Goal: Information Seeking & Learning: Learn about a topic

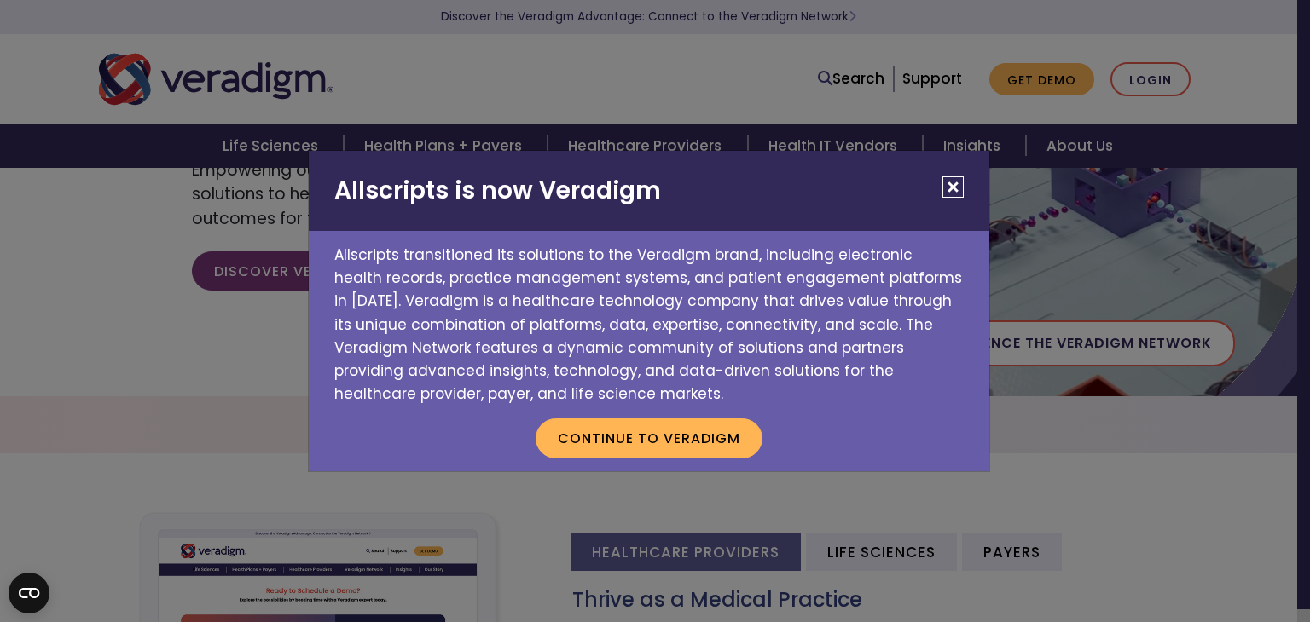
click at [953, 188] on button "Close" at bounding box center [952, 186] width 21 height 21
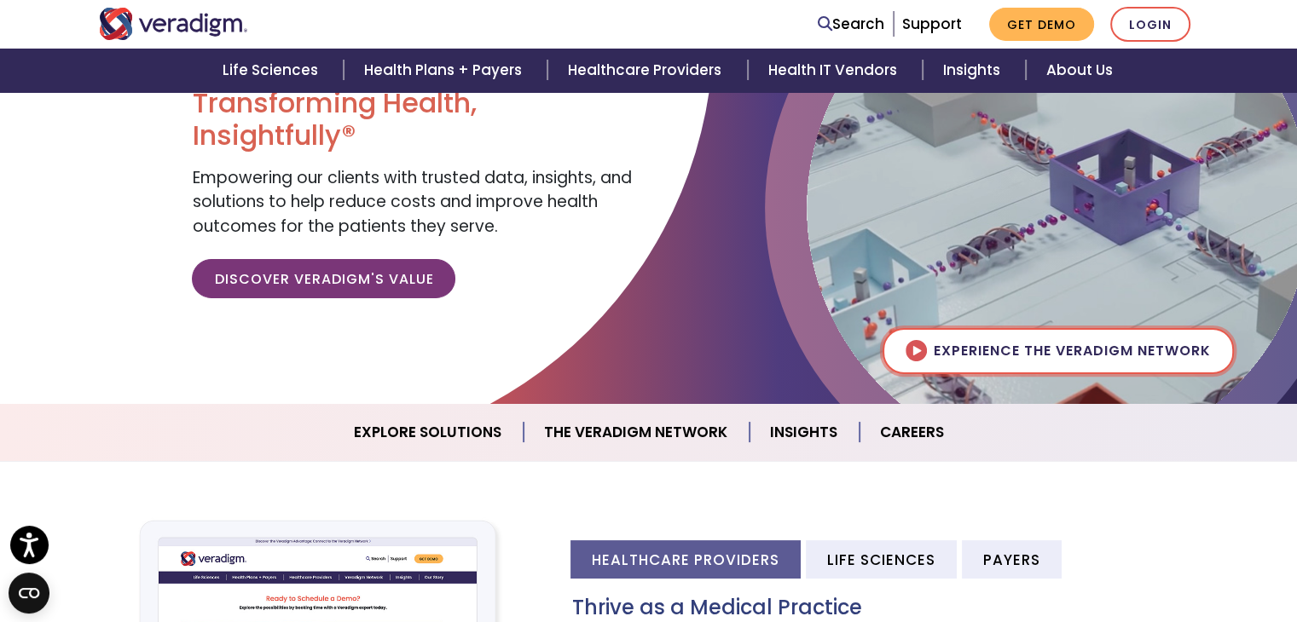
scroll to position [186, 0]
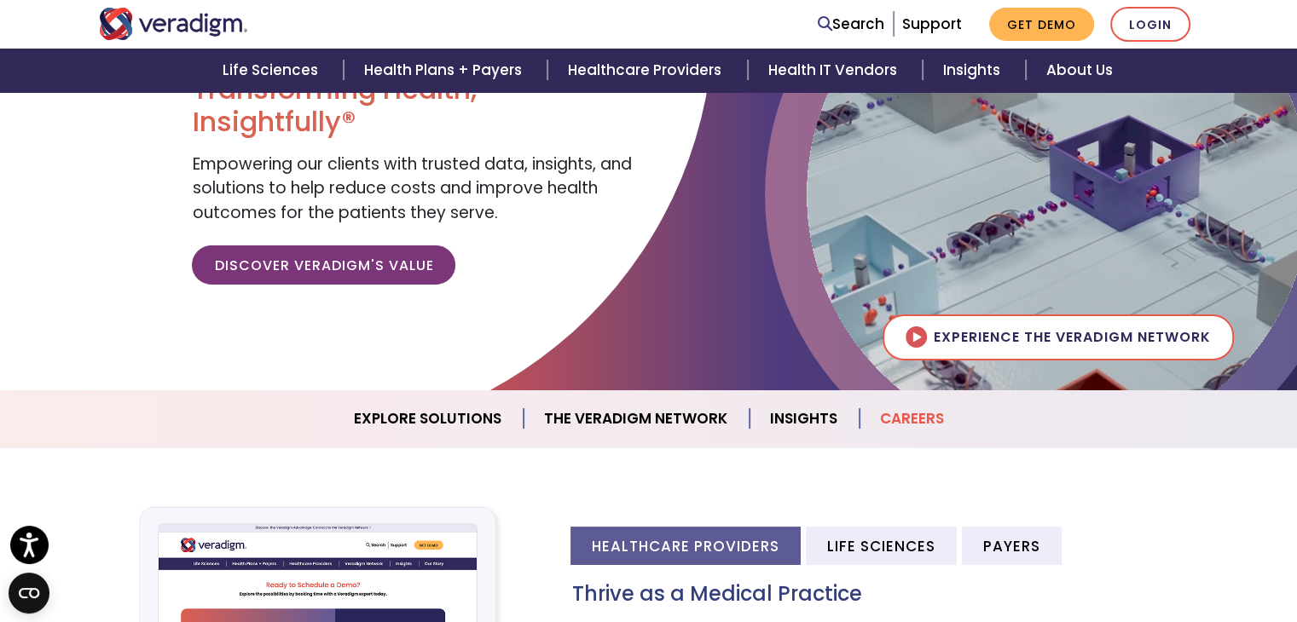
click at [888, 407] on link "Careers" at bounding box center [911, 418] width 105 height 43
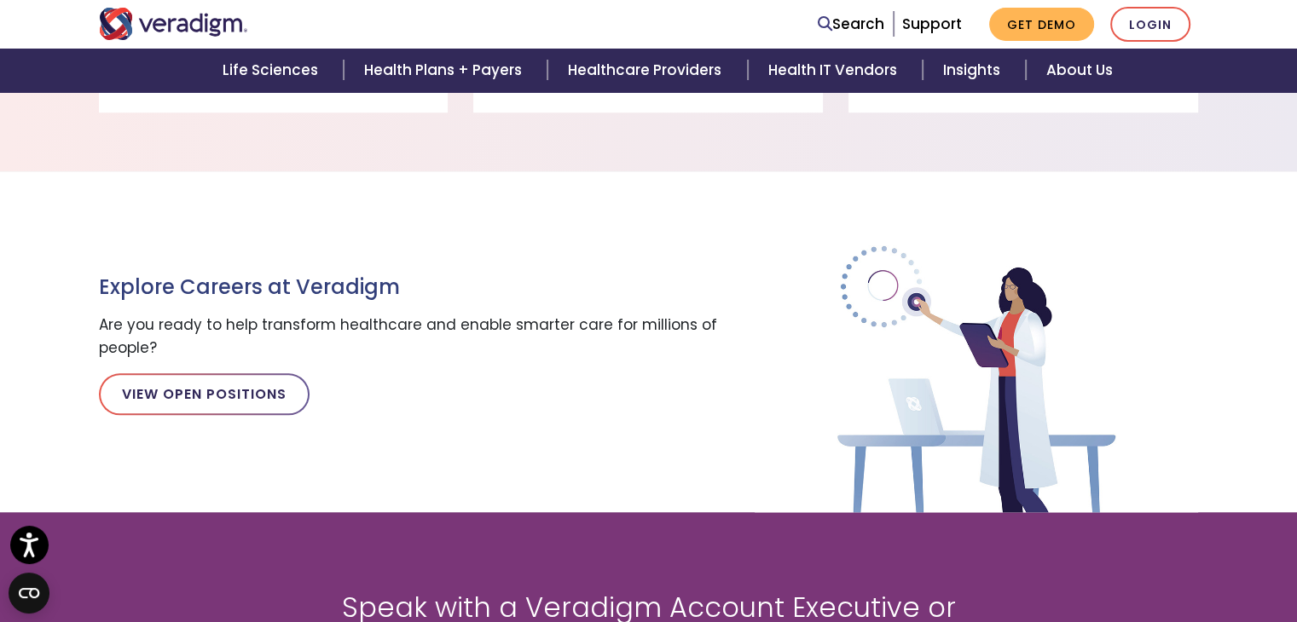
scroll to position [1876, 0]
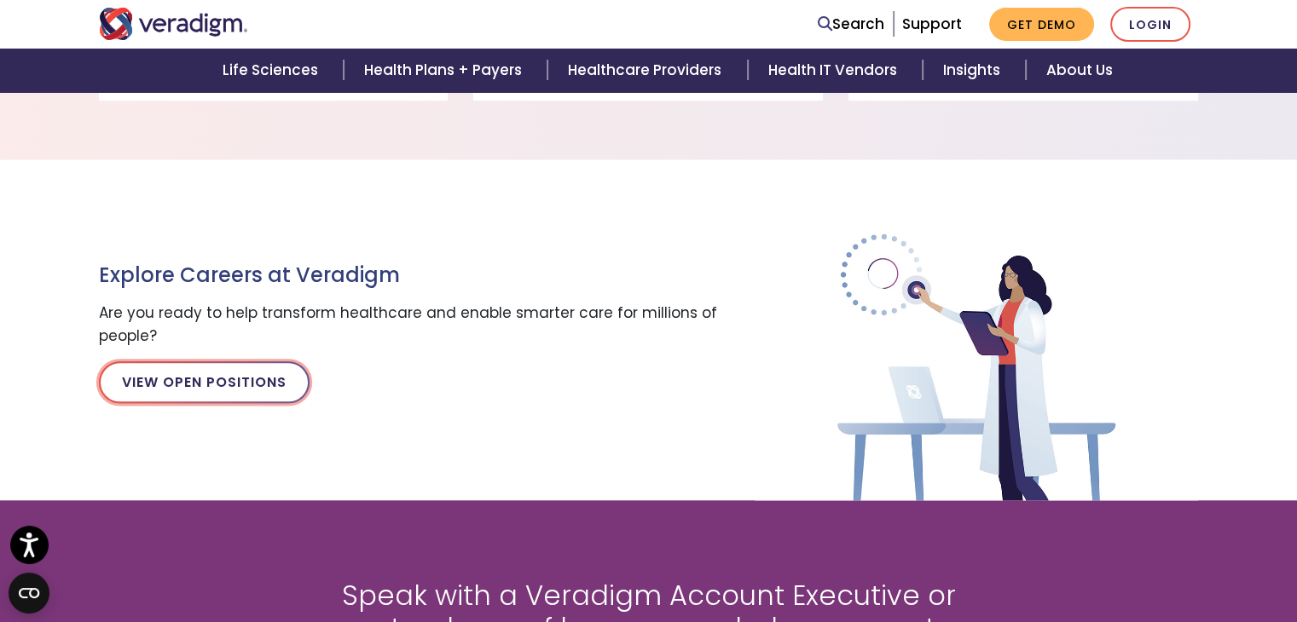
click at [234, 374] on link "View Open Positions" at bounding box center [204, 381] width 211 height 41
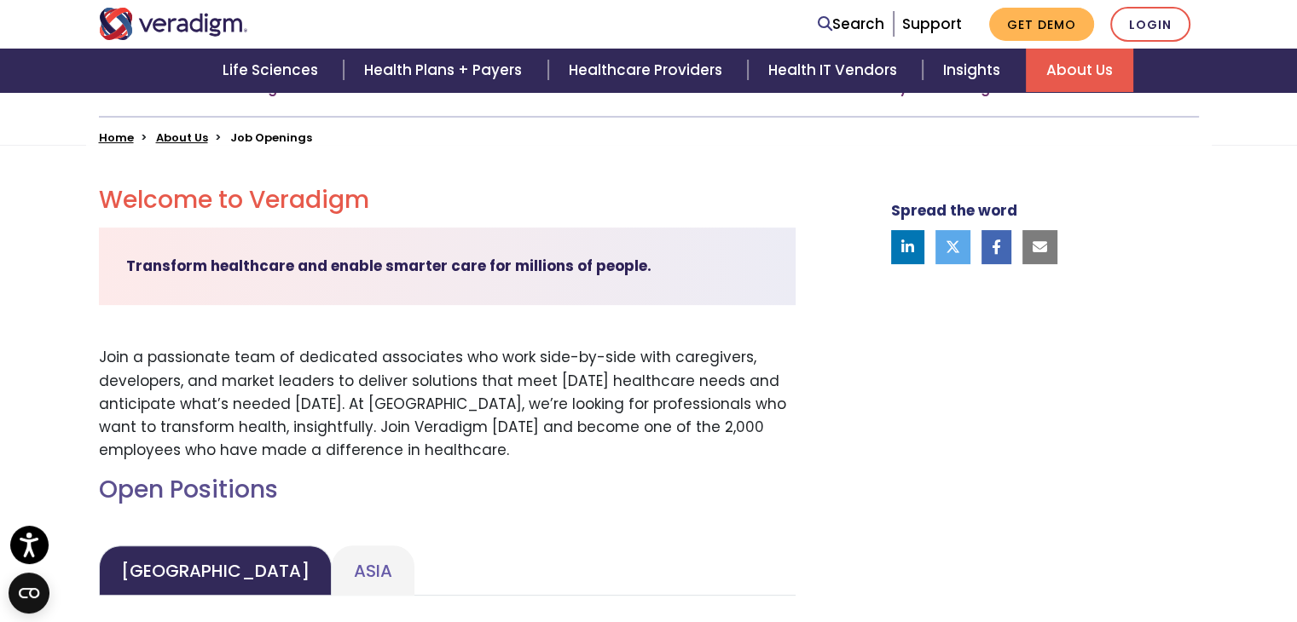
scroll to position [399, 0]
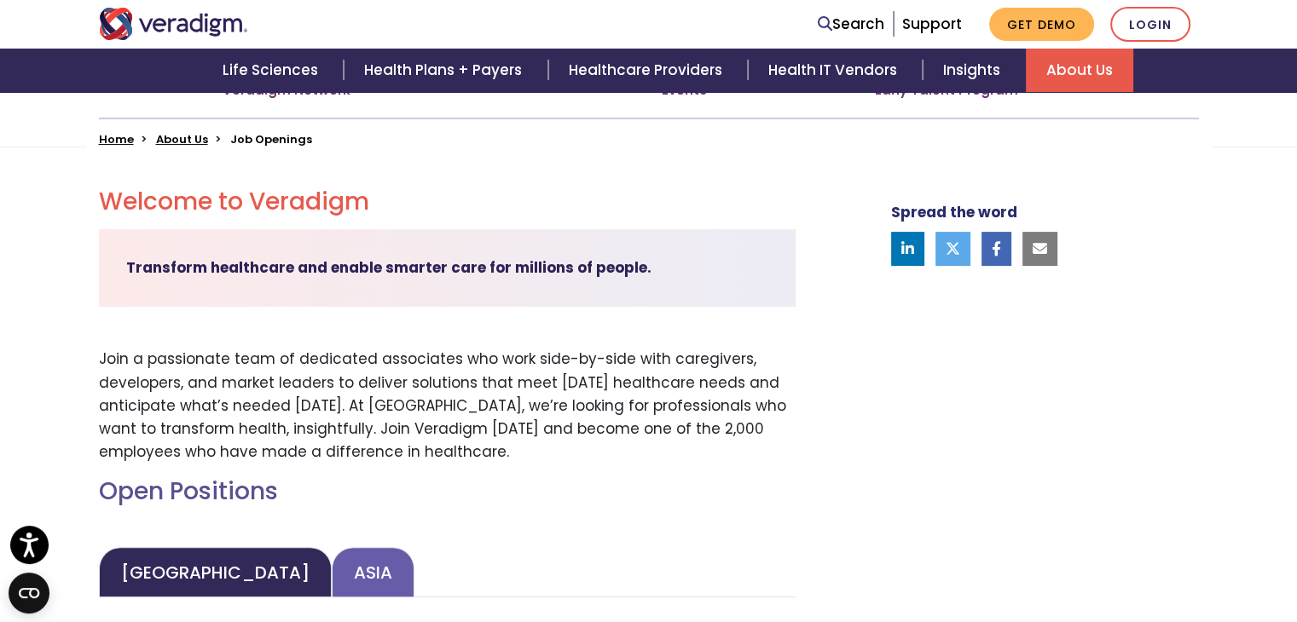
click at [332, 564] on link "Asia" at bounding box center [373, 572] width 83 height 50
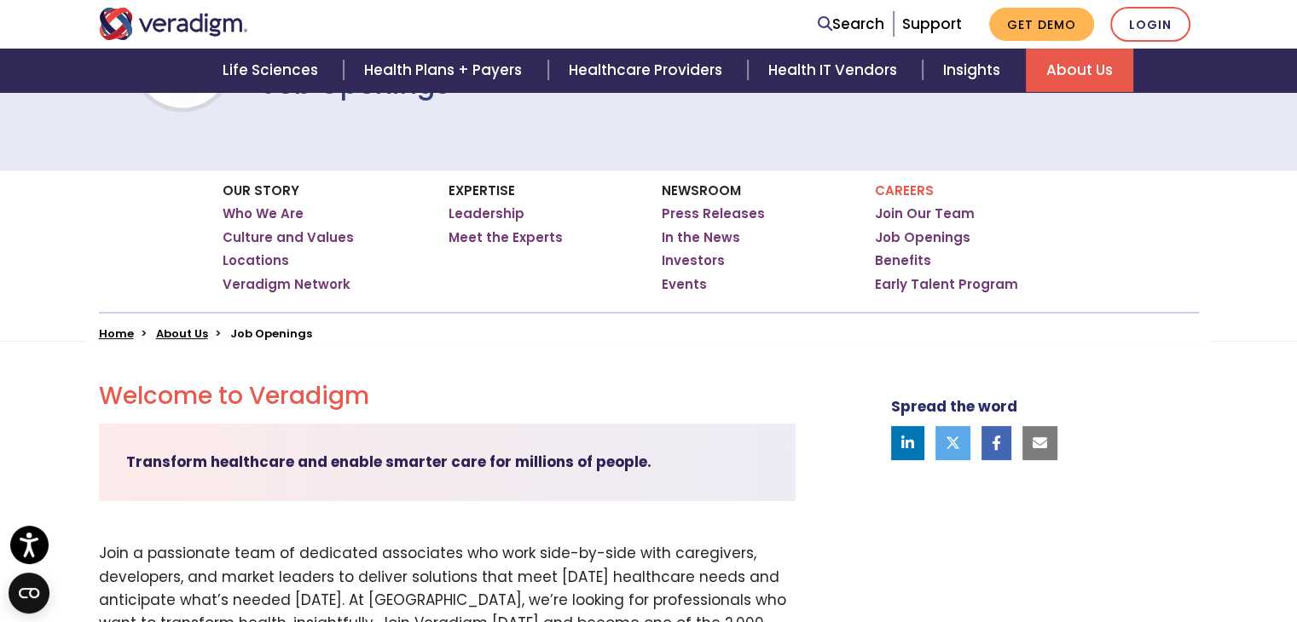
scroll to position [210, 0]
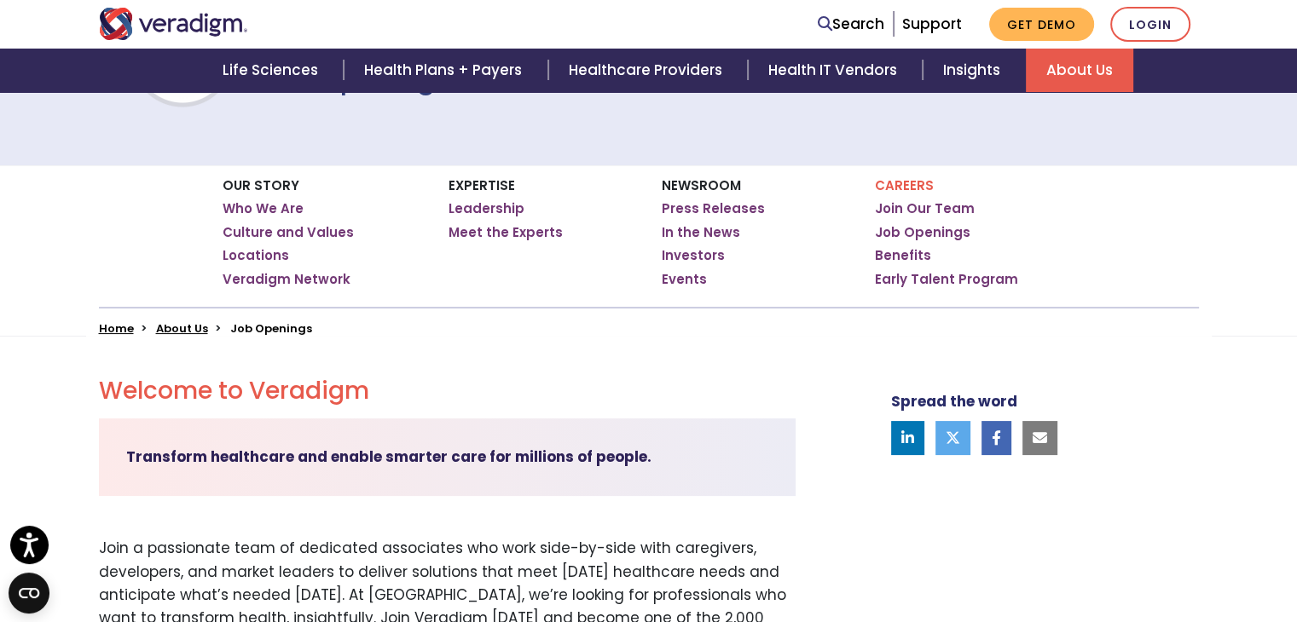
click at [1052, 441] on link at bounding box center [1039, 438] width 35 height 34
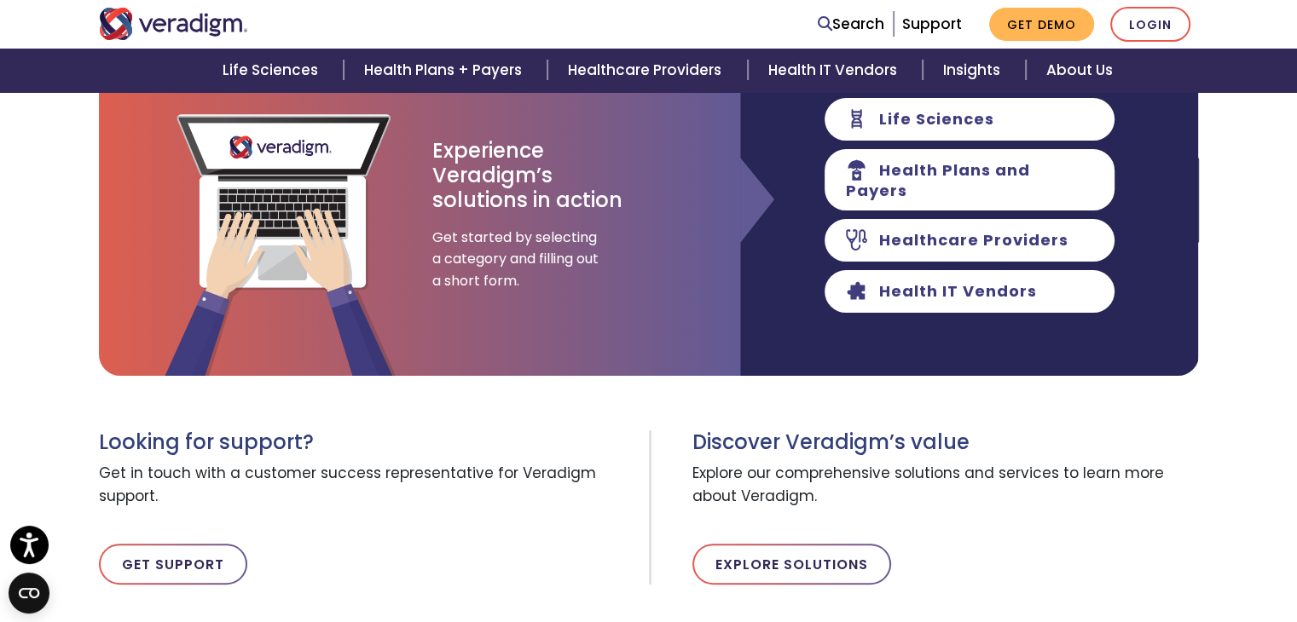
scroll to position [273, 0]
click at [200, 567] on link "Get Support" at bounding box center [173, 564] width 148 height 41
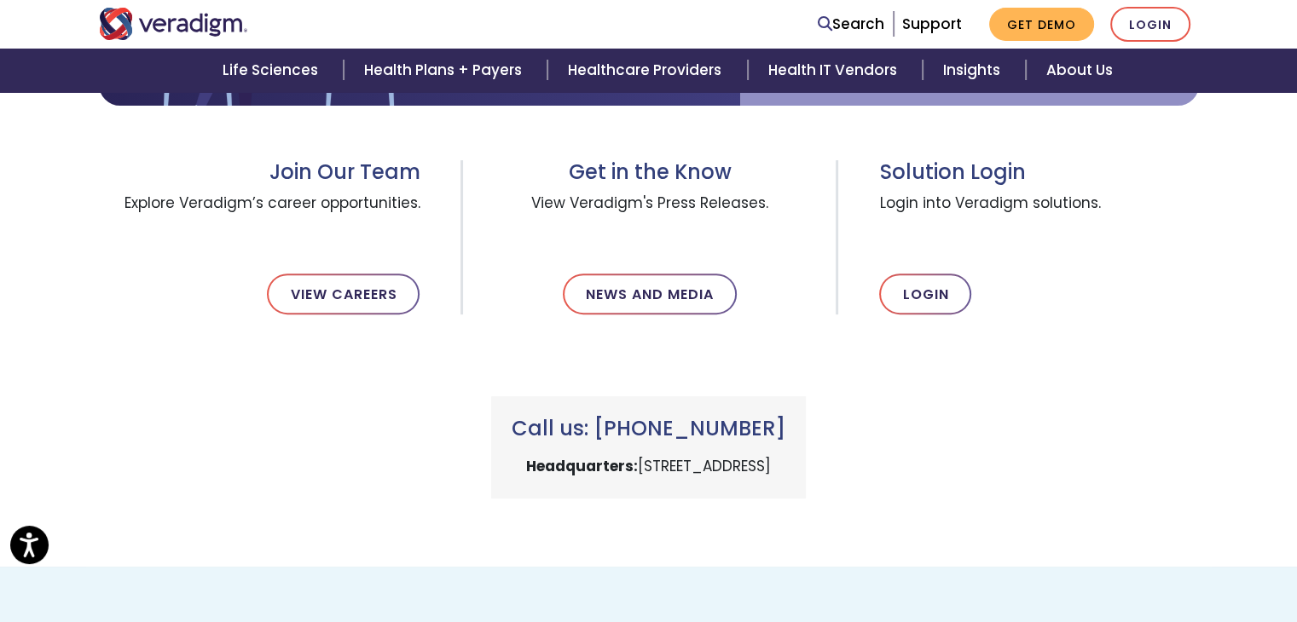
scroll to position [582, 0]
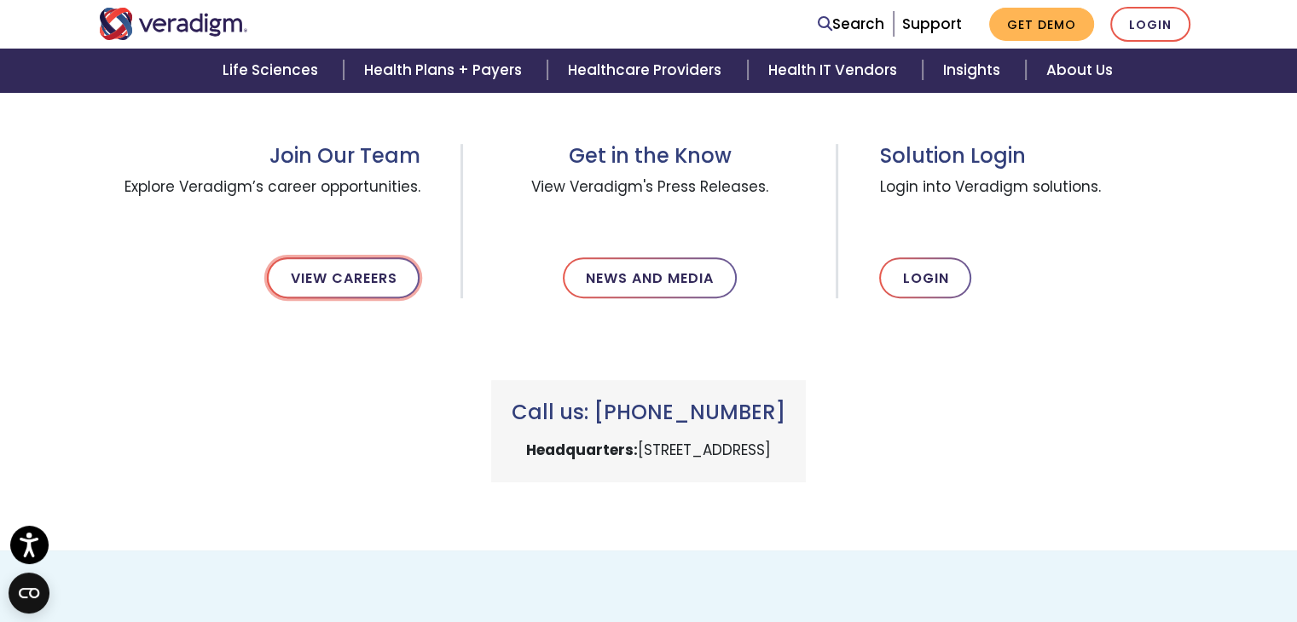
click at [396, 281] on link "View Careers" at bounding box center [343, 277] width 153 height 41
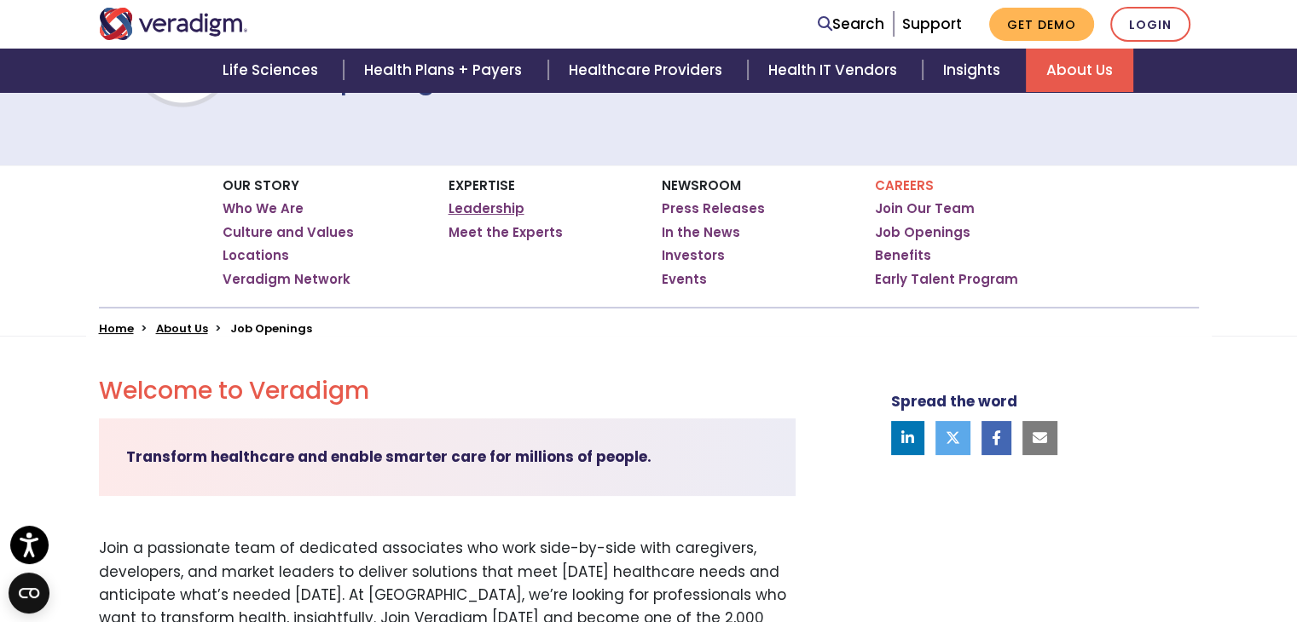
scroll to position [200, 0]
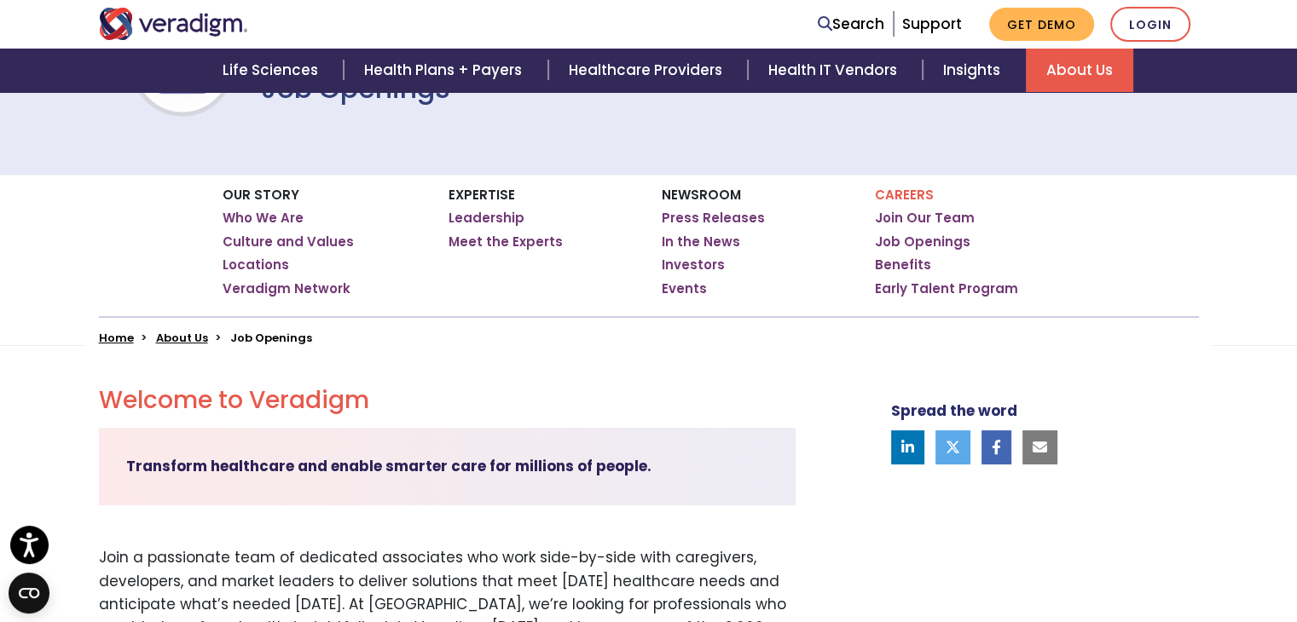
drag, startPoint x: 1033, startPoint y: 449, endPoint x: 880, endPoint y: 526, distance: 171.6
click at [889, 222] on link "Join Our Team" at bounding box center [925, 217] width 100 height 17
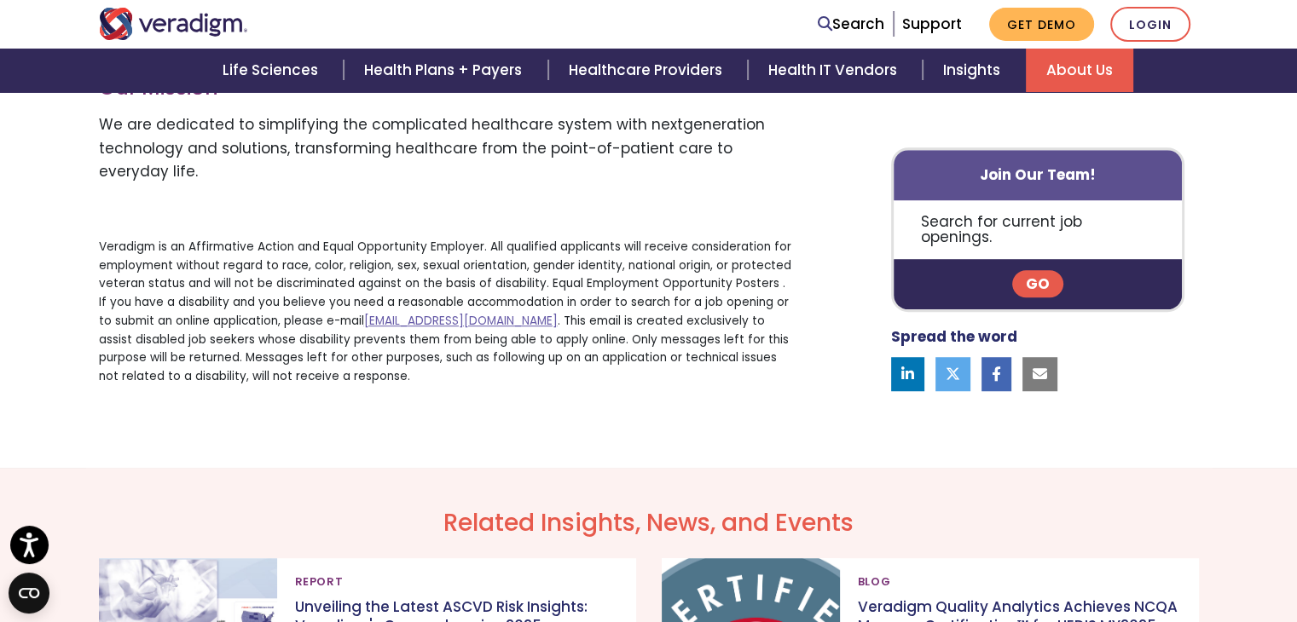
scroll to position [1223, 0]
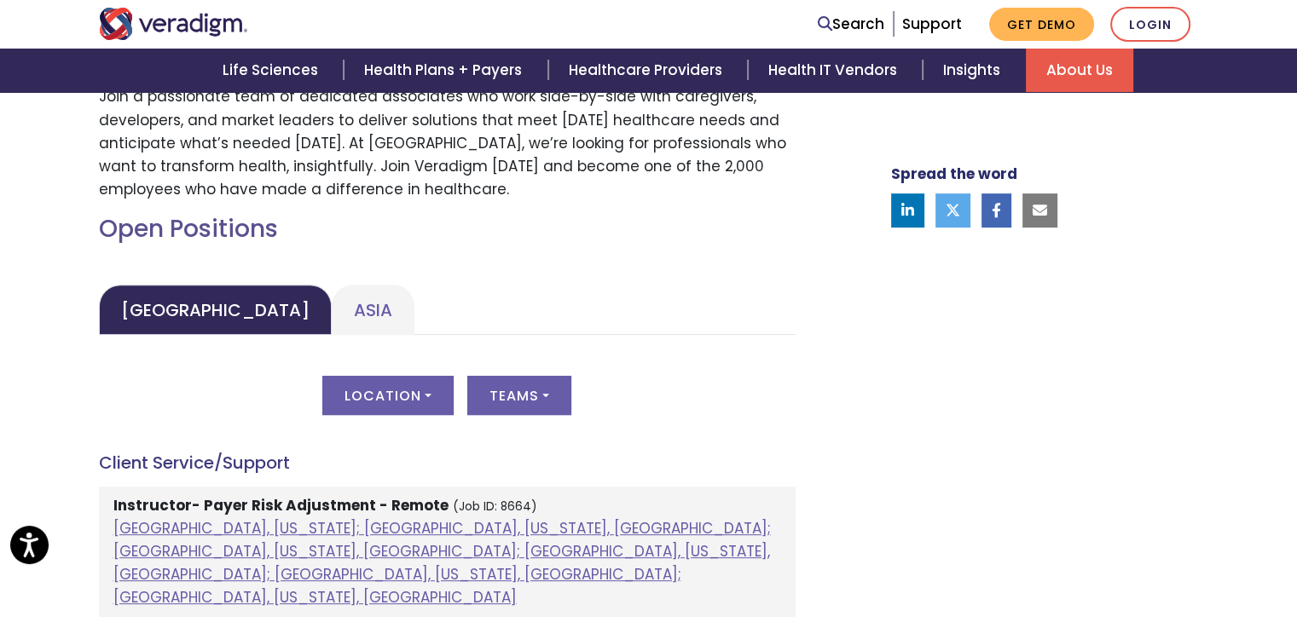
scroll to position [662, 0]
click at [332, 292] on link "Asia" at bounding box center [373, 310] width 83 height 50
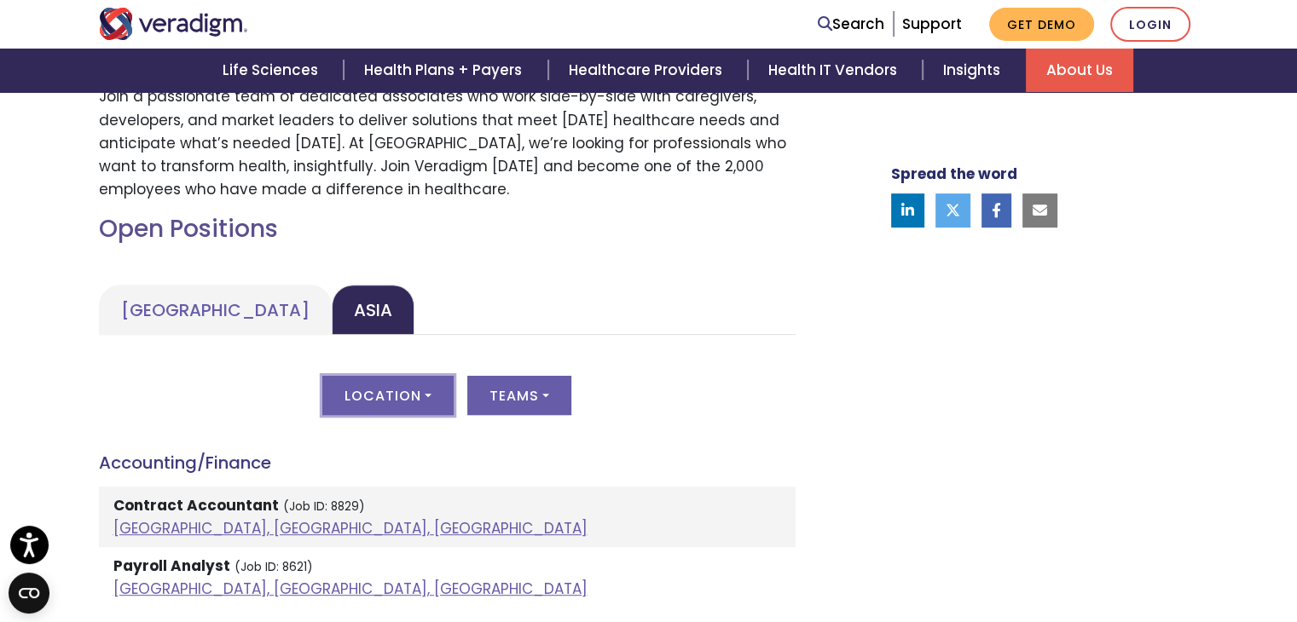
click at [417, 402] on button "Location" at bounding box center [387, 395] width 131 height 39
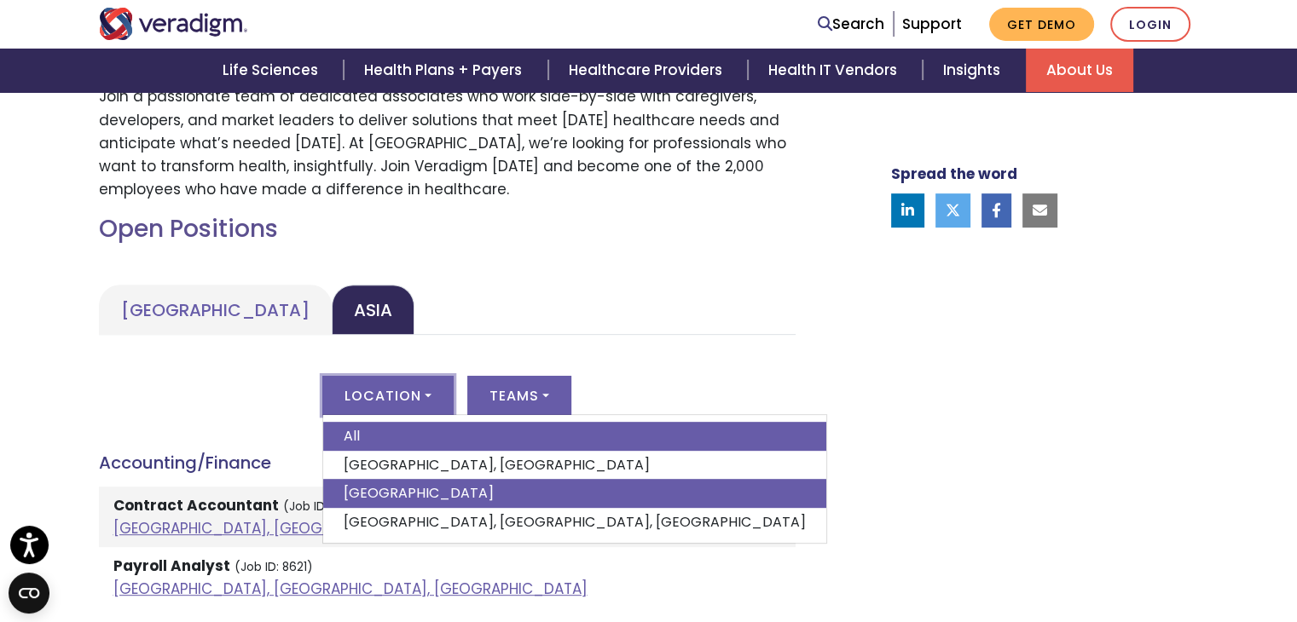
click at [404, 479] on link "India" at bounding box center [574, 493] width 503 height 29
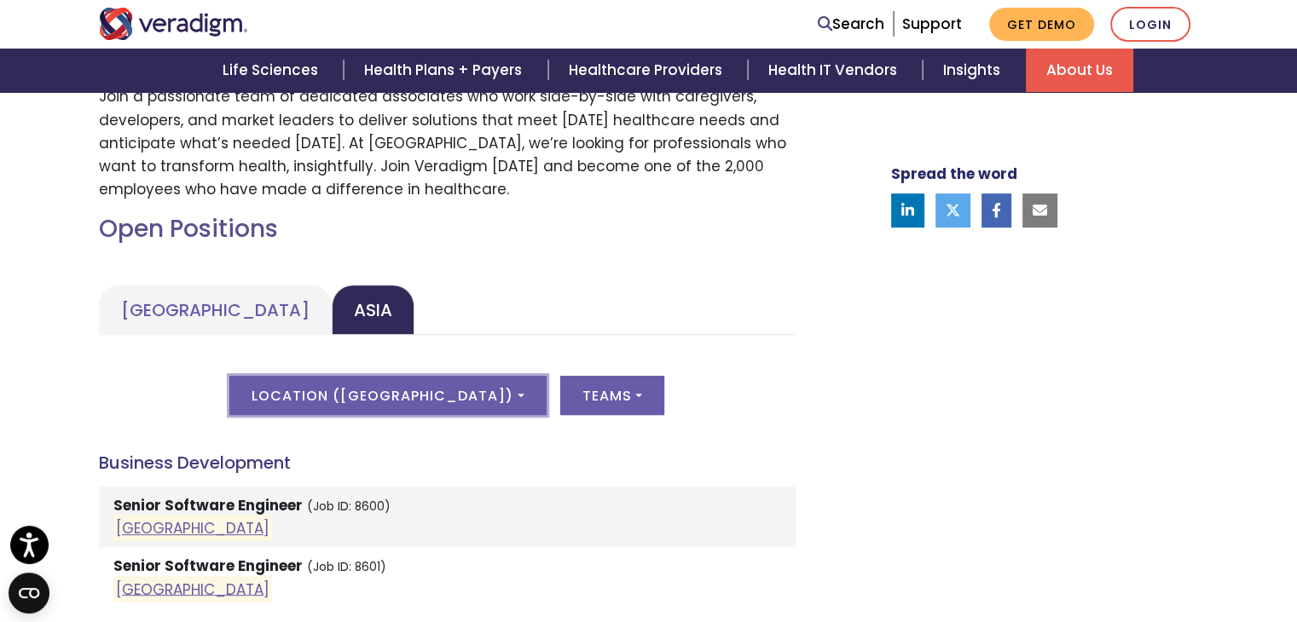
click at [467, 390] on button "Location ( India )" at bounding box center [387, 395] width 316 height 39
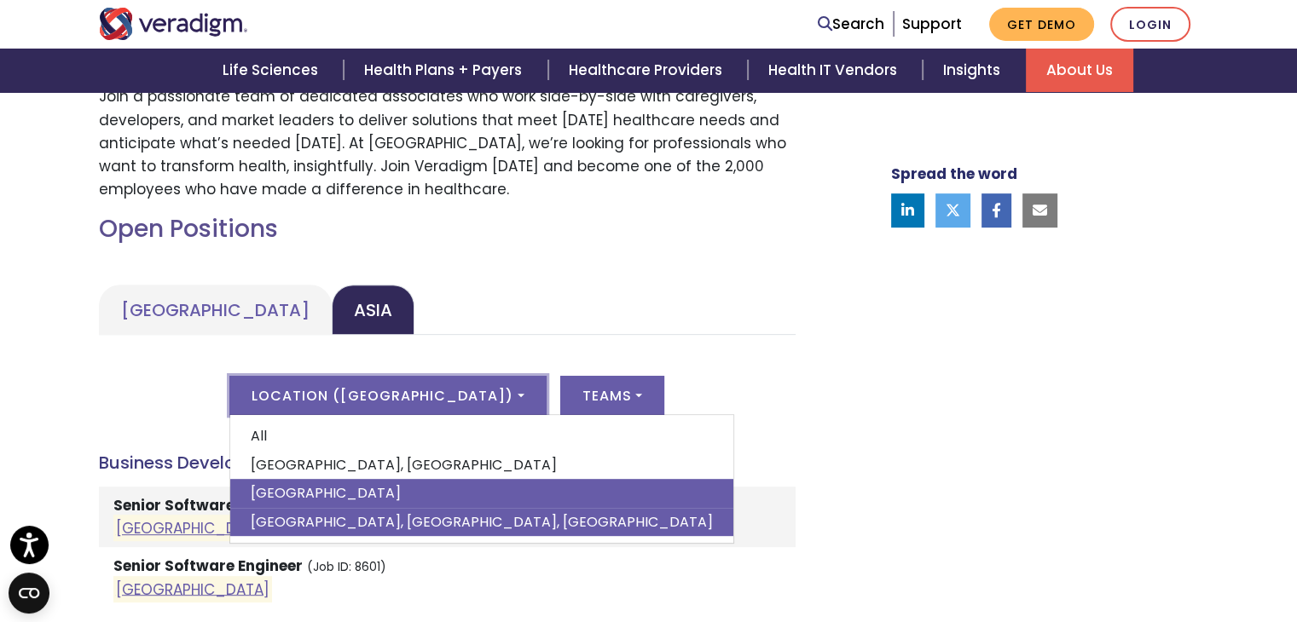
click at [404, 519] on link "Pune, Maharashtra, India" at bounding box center [481, 522] width 503 height 29
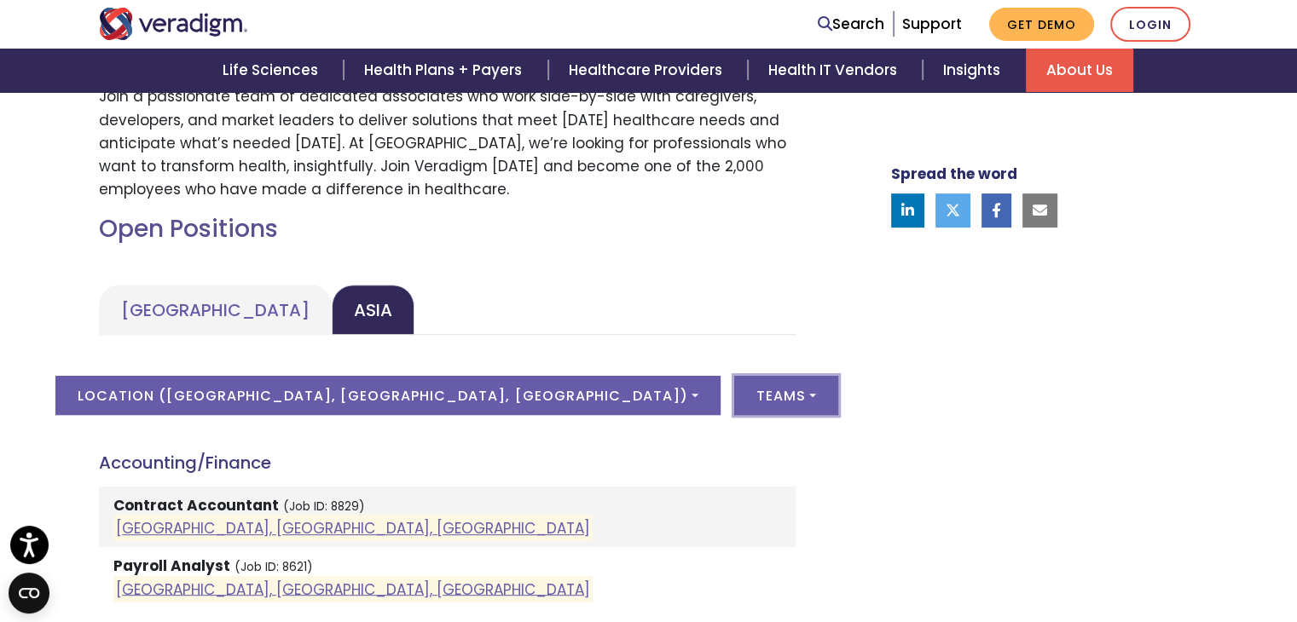
click at [734, 394] on button "Teams" at bounding box center [786, 395] width 104 height 39
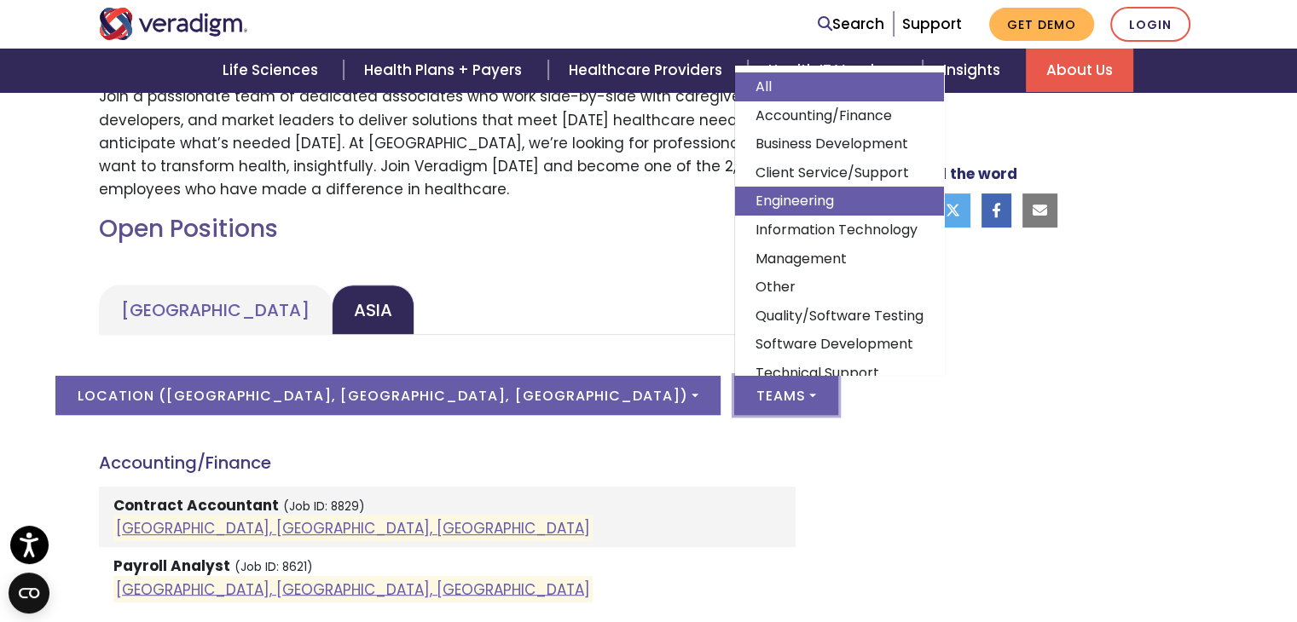
click at [735, 202] on link "Engineering" at bounding box center [839, 201] width 209 height 29
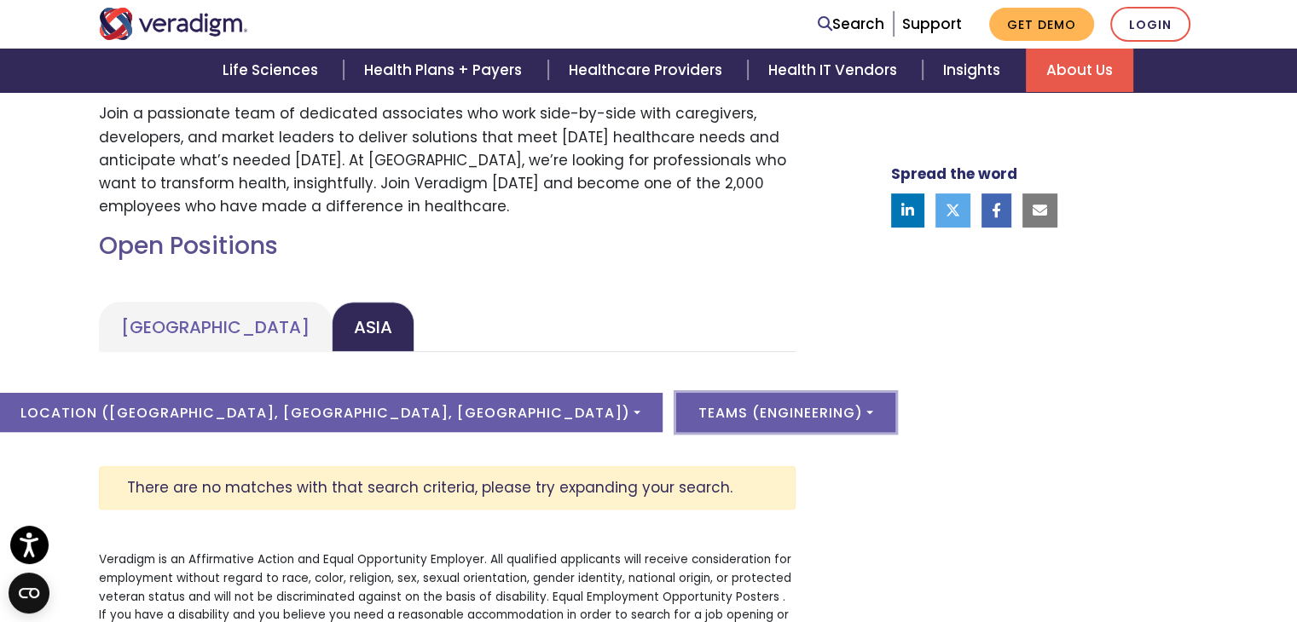
scroll to position [578, 0]
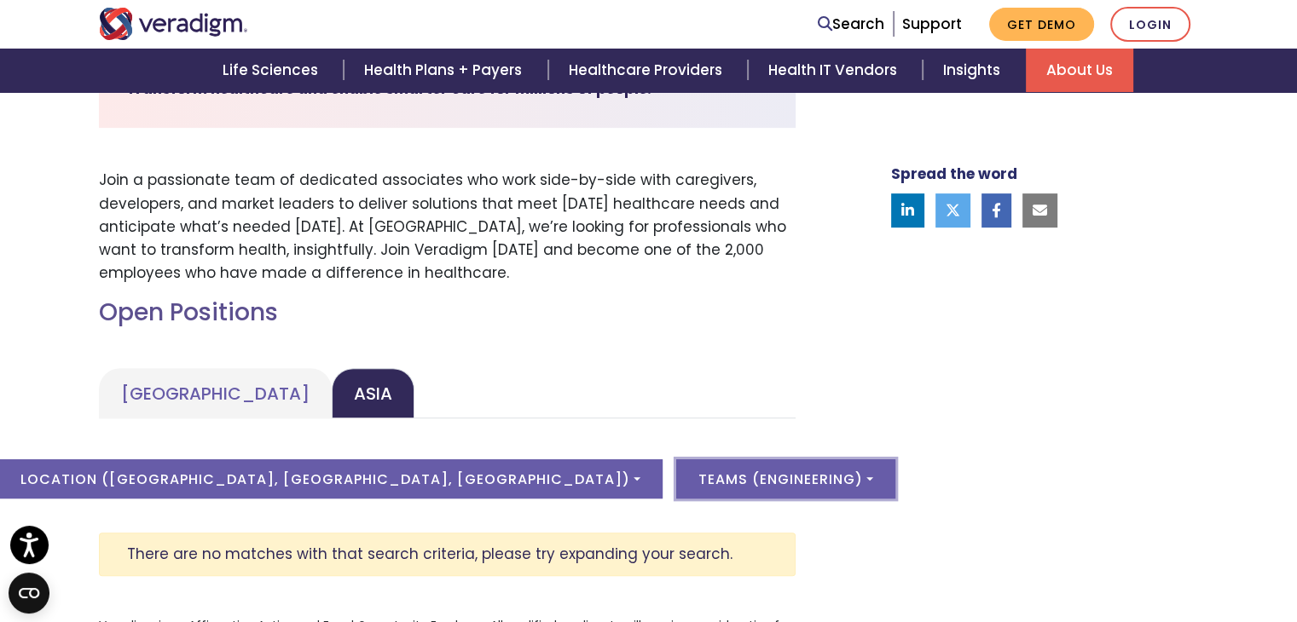
click at [685, 474] on button "Teams ( Engineering )" at bounding box center [785, 479] width 219 height 39
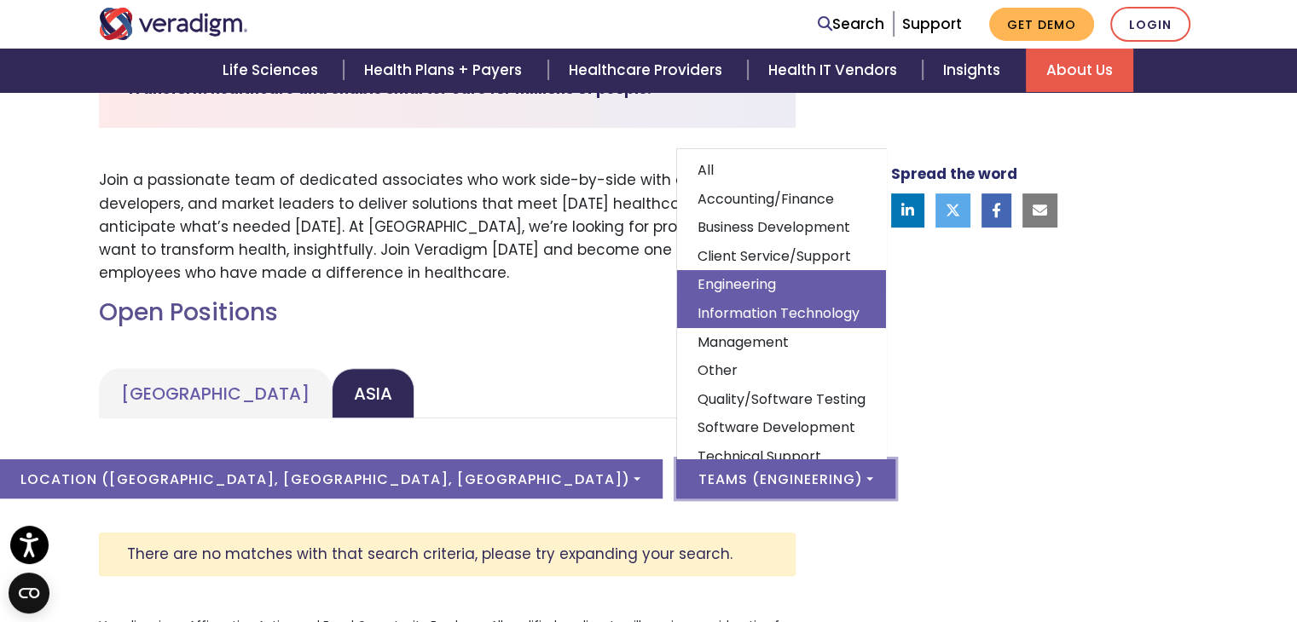
click at [695, 302] on link "Information Technology" at bounding box center [781, 313] width 209 height 29
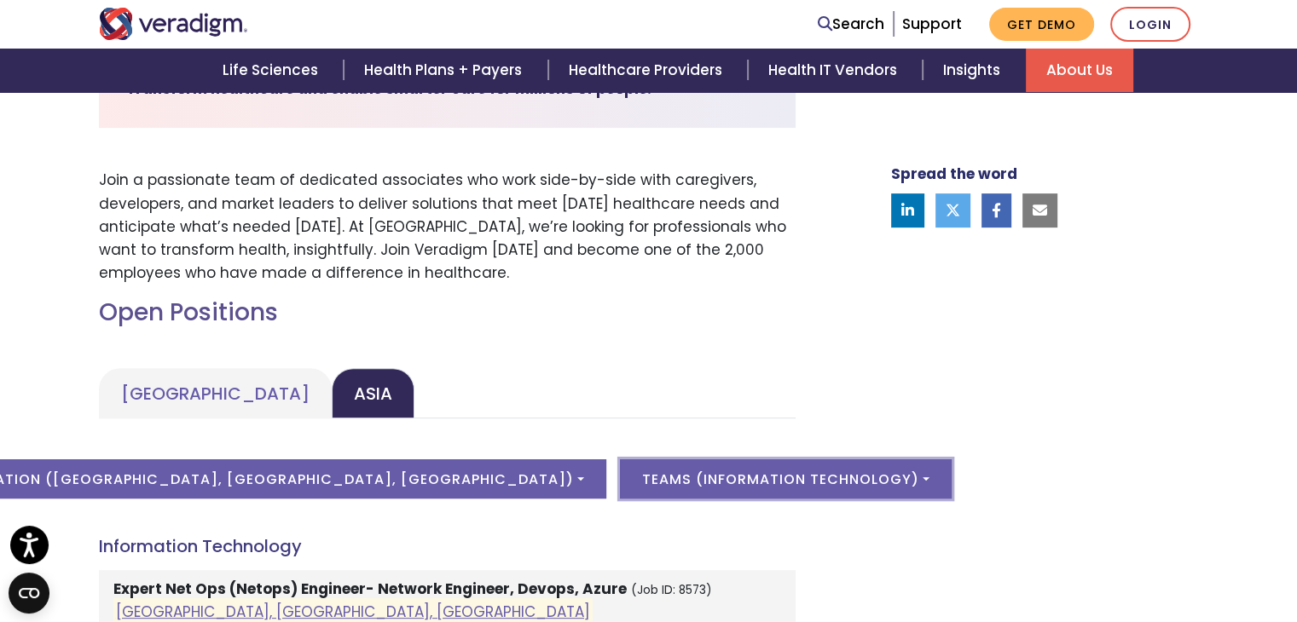
click at [675, 468] on button "Teams ( Information Technology )" at bounding box center [786, 479] width 332 height 39
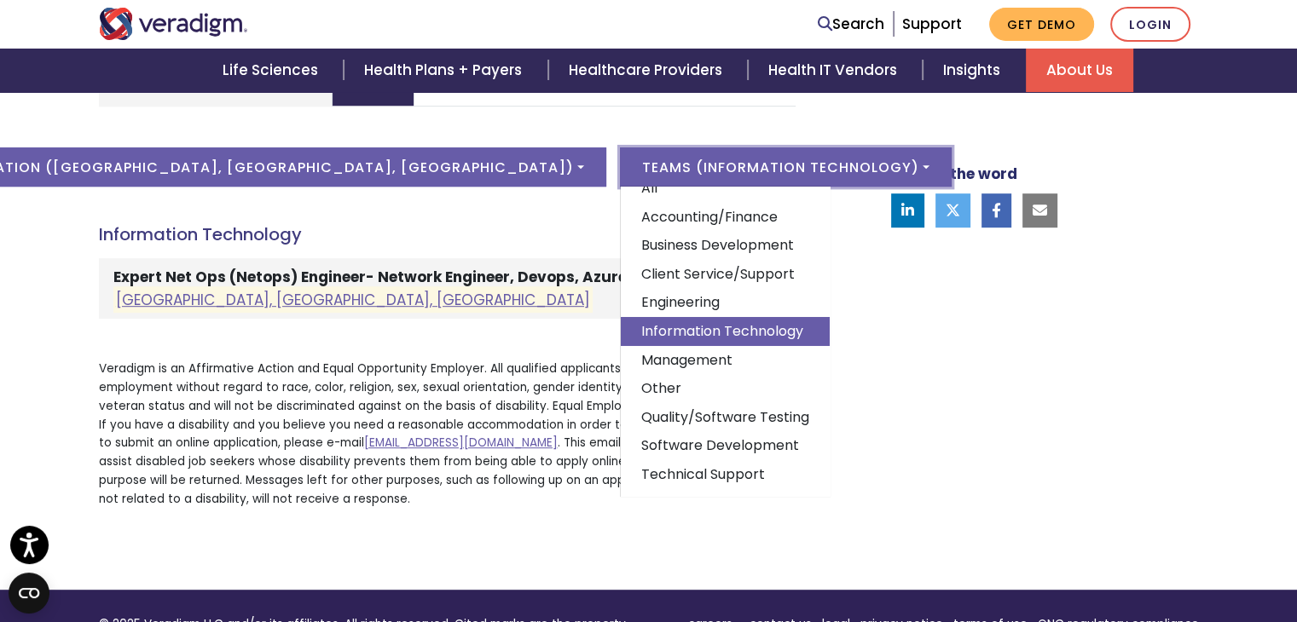
scroll to position [897, 0]
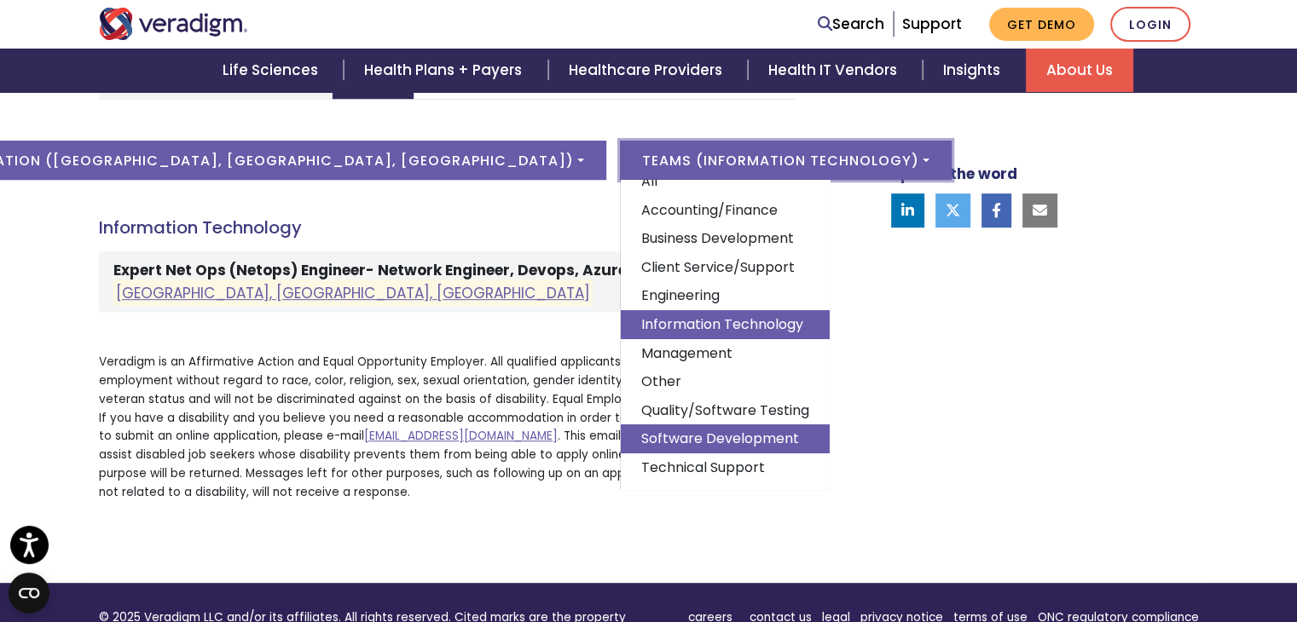
click at [621, 425] on link "Software Development" at bounding box center [725, 439] width 209 height 29
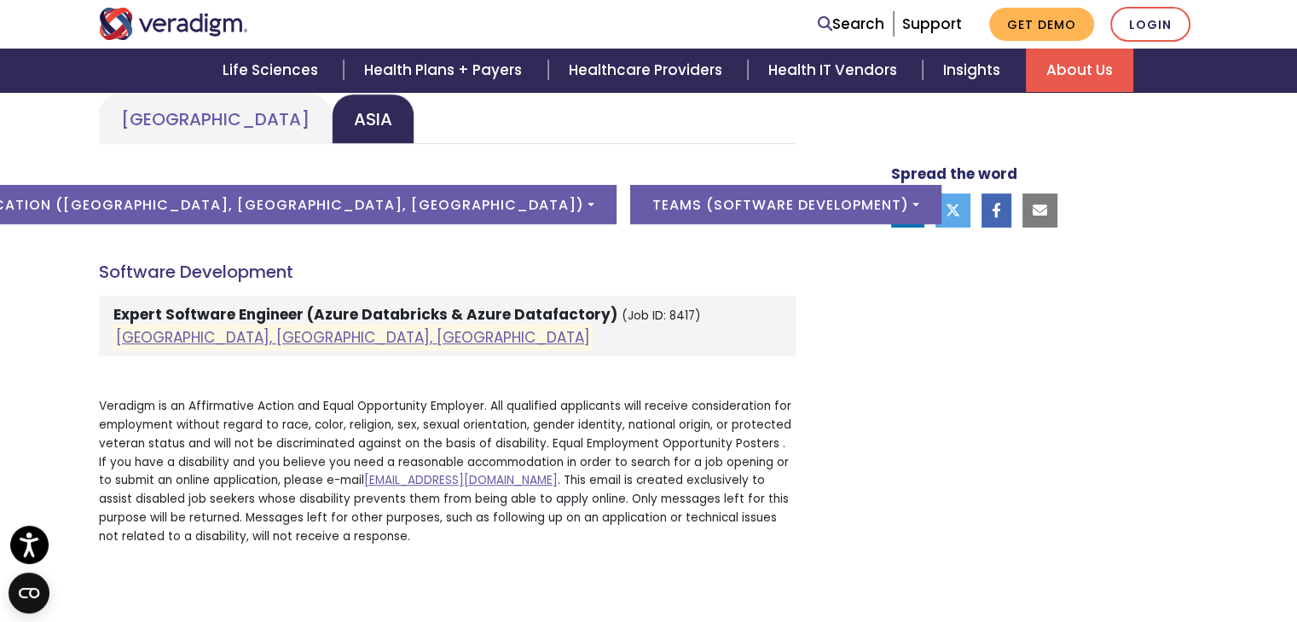
scroll to position [849, 0]
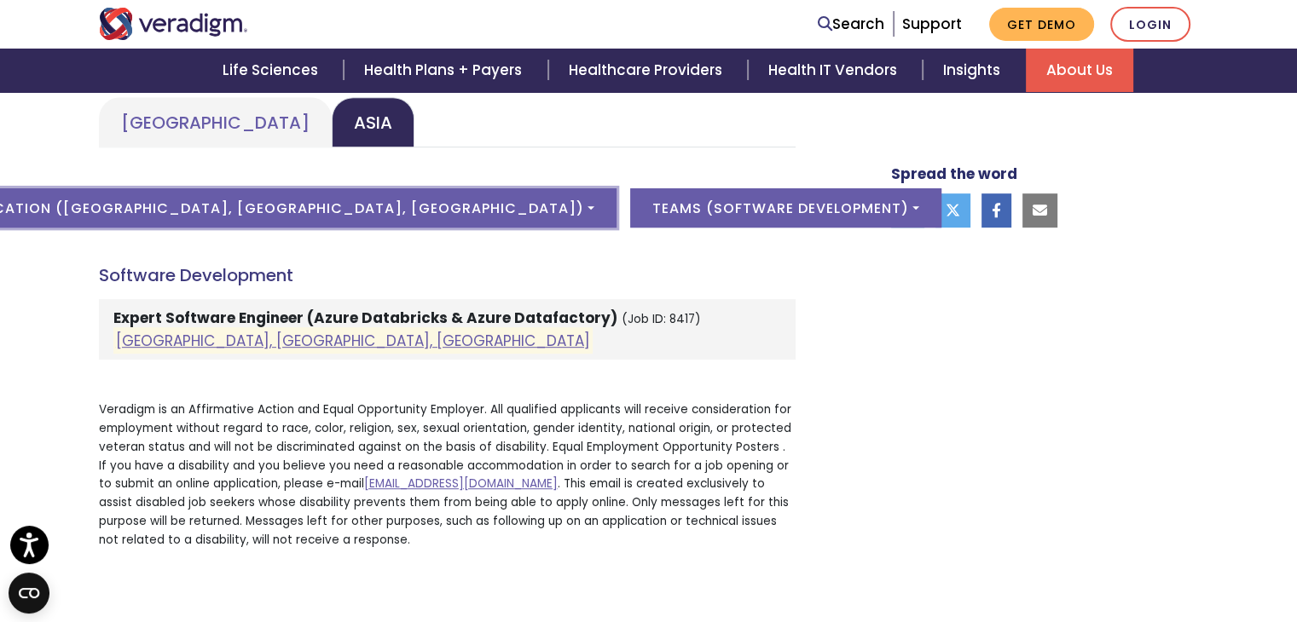
click at [435, 218] on button "Location ( Pune, Maharashtra, India )" at bounding box center [284, 207] width 664 height 39
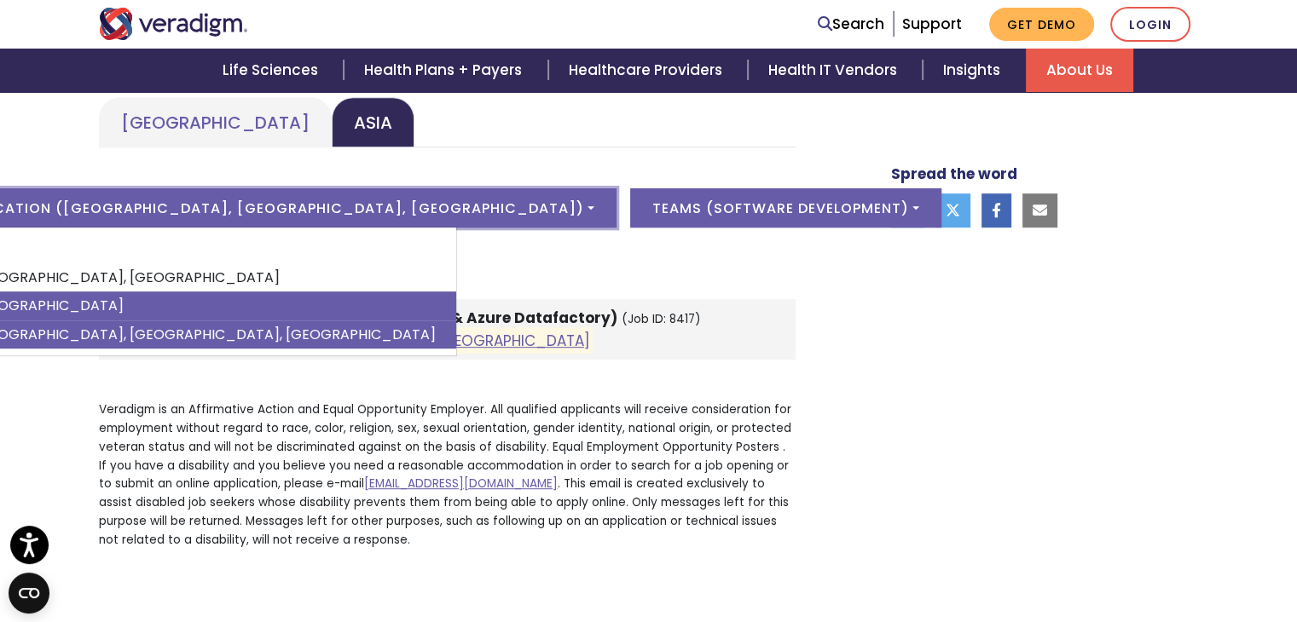
click at [259, 315] on link "India" at bounding box center [204, 306] width 503 height 29
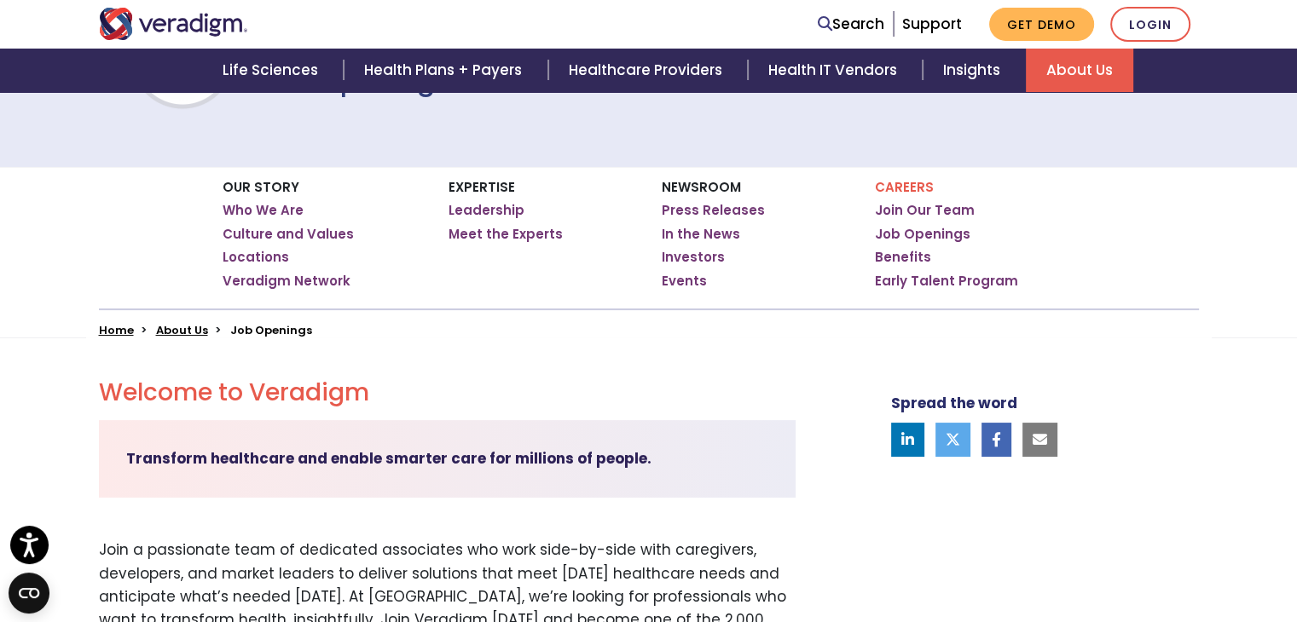
scroll to position [0, 0]
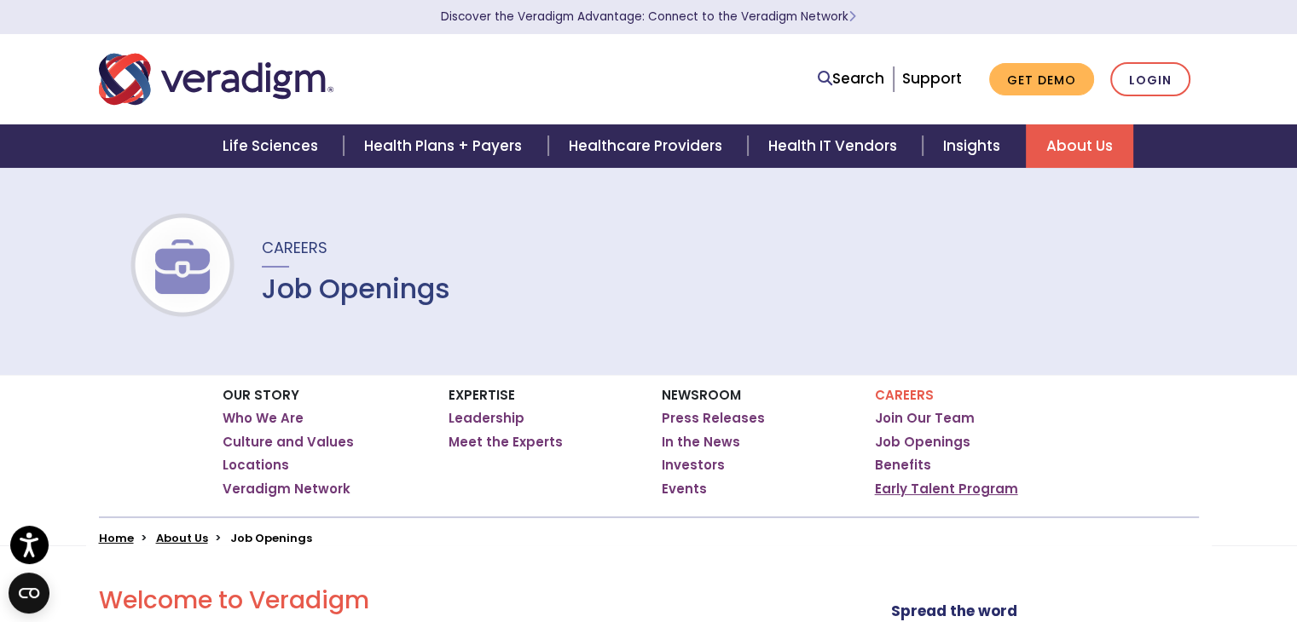
click at [947, 485] on link "Early Talent Program" at bounding box center [946, 489] width 143 height 17
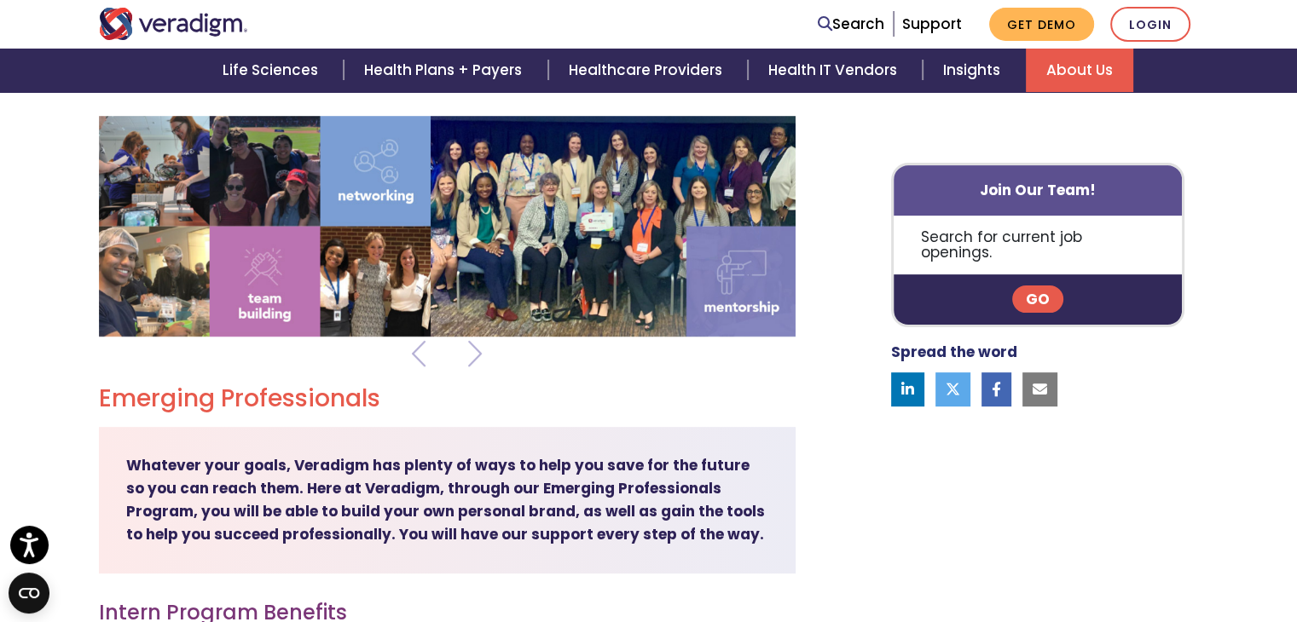
scroll to position [466, 0]
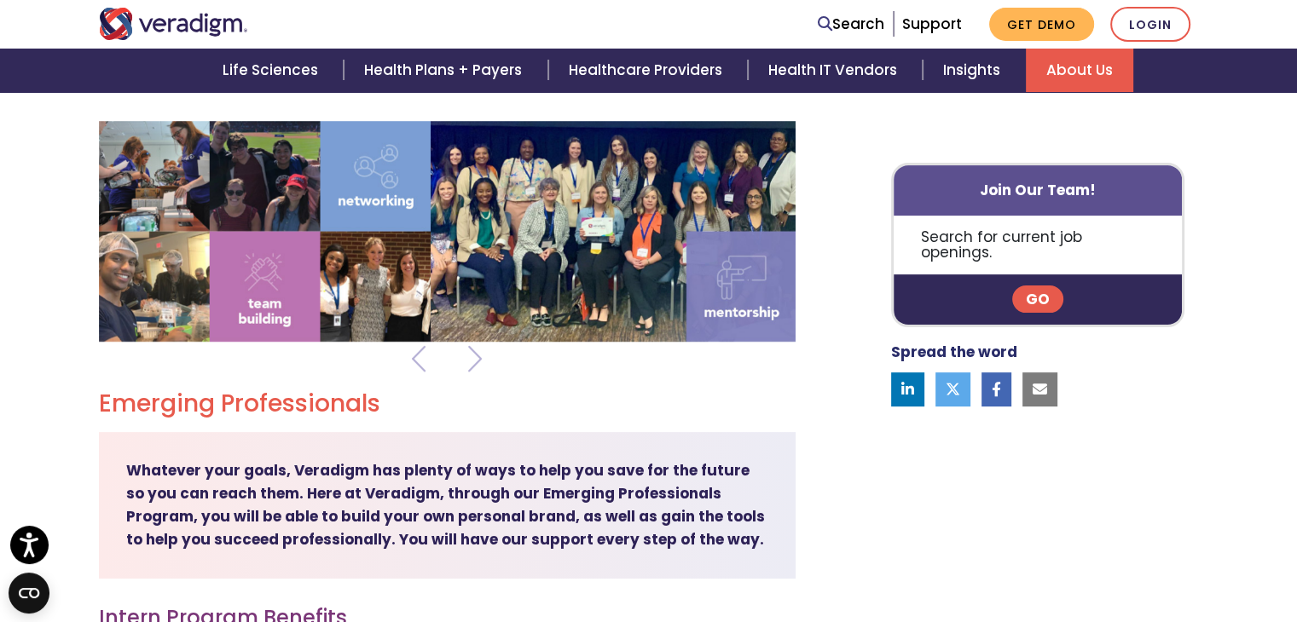
click at [488, 354] on div at bounding box center [447, 241] width 697 height 241
click at [481, 359] on div at bounding box center [447, 241] width 697 height 241
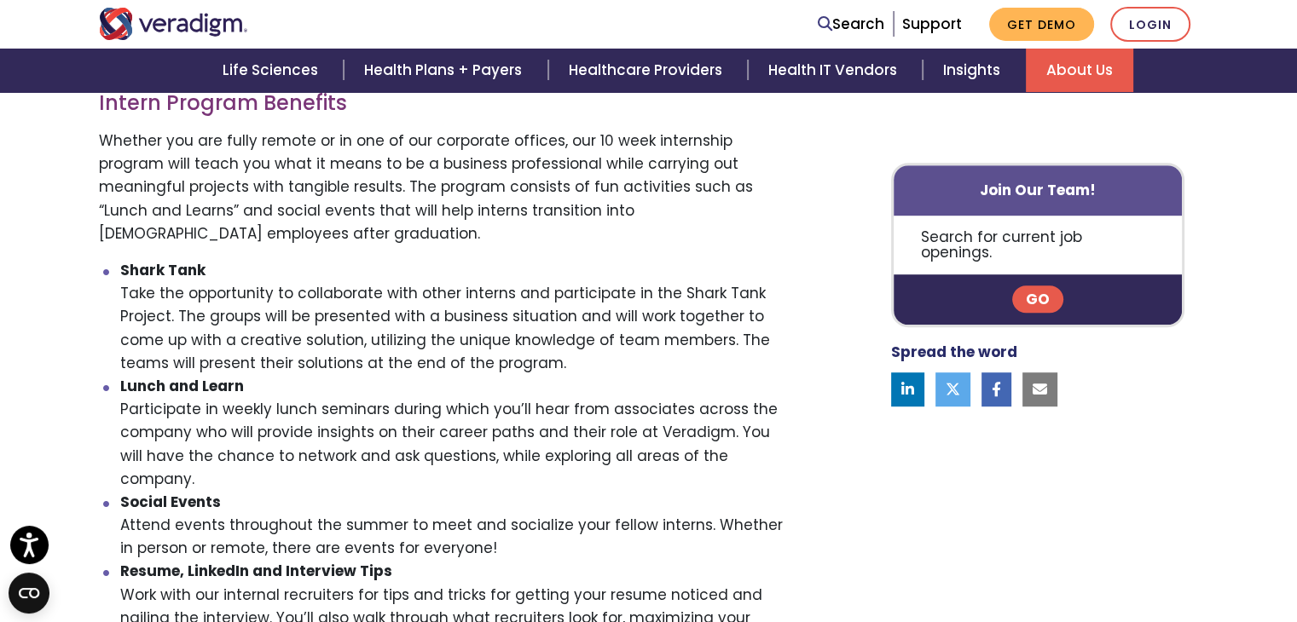
scroll to position [982, 0]
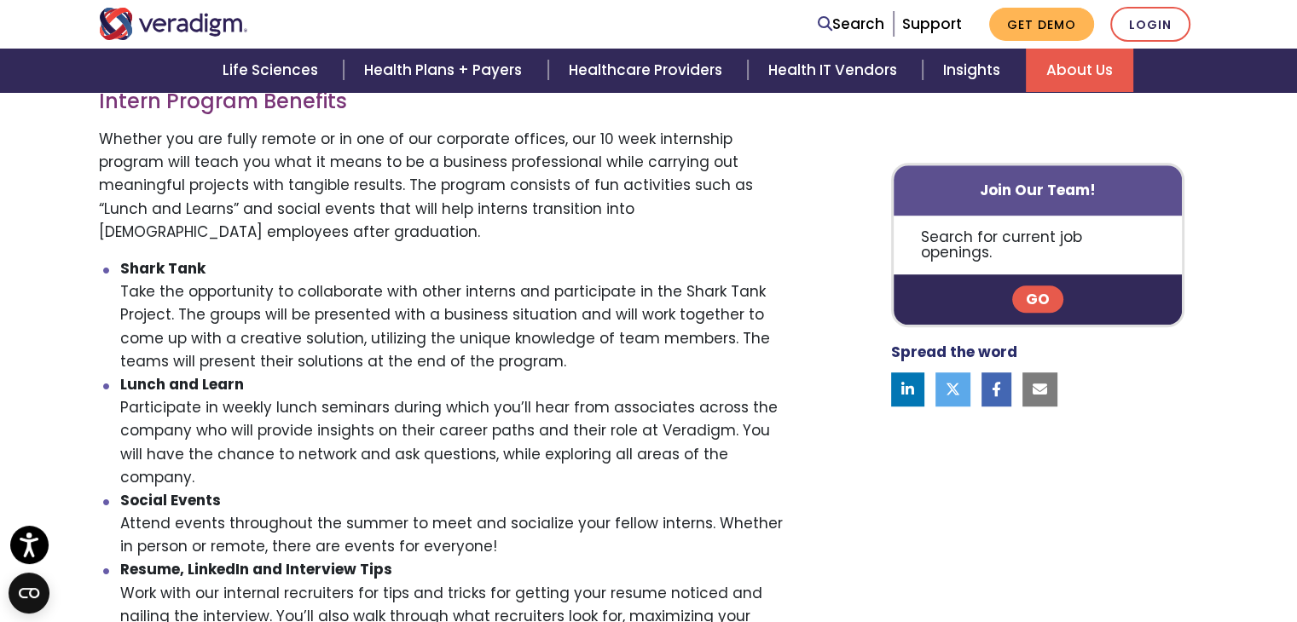
click at [95, 98] on div "Previous Next Emerging Professionals Whatever your goals, Veradigm has plenty o…" at bounding box center [461, 487] width 750 height 1766
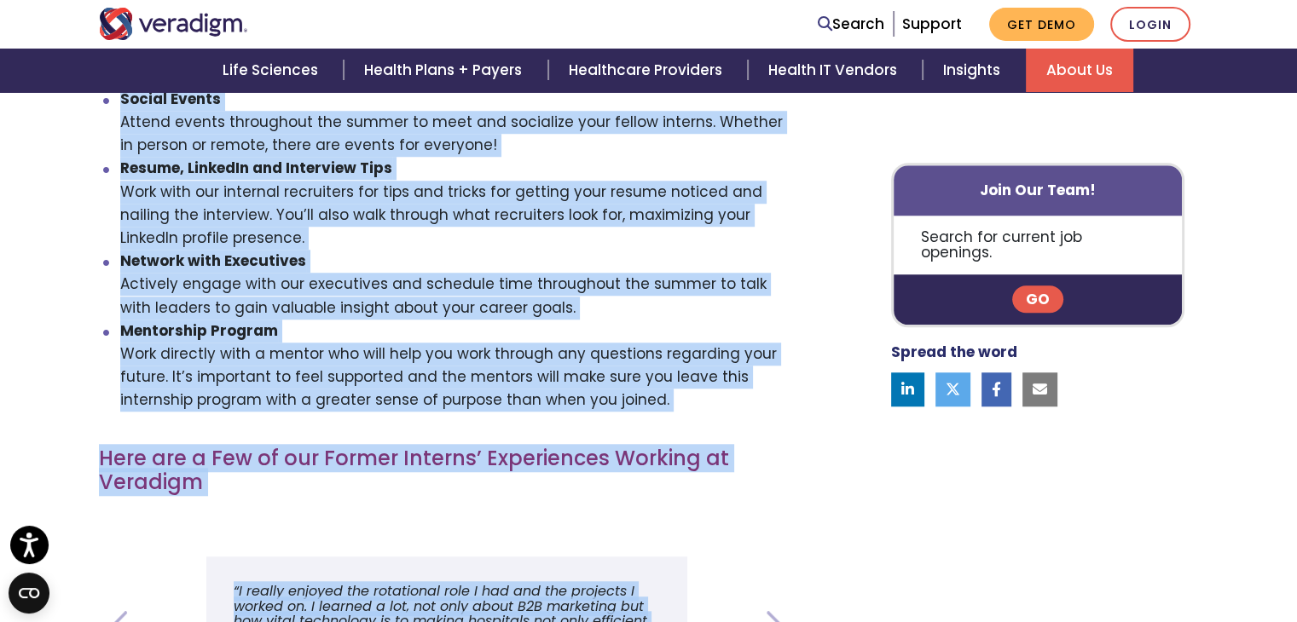
scroll to position [1413, 0]
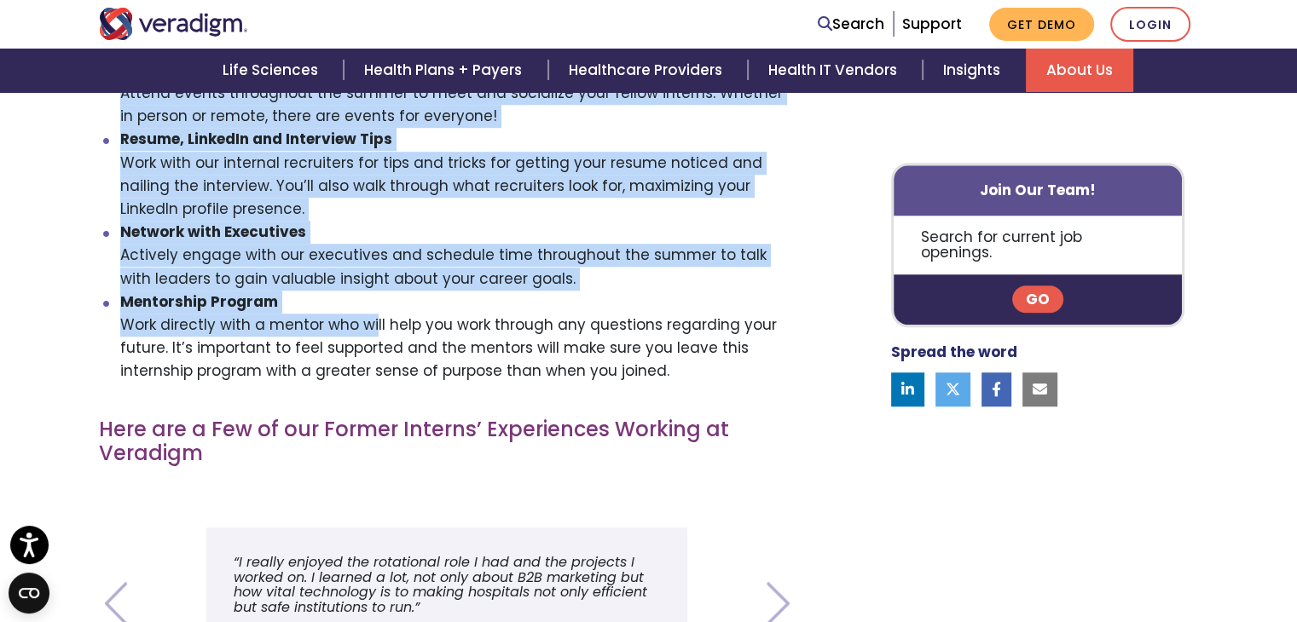
drag, startPoint x: 95, startPoint y: 98, endPoint x: 302, endPoint y: 269, distance: 268.2
click at [302, 269] on div "Previous Next Emerging Professionals Whatever your goals, Veradigm has plenty o…" at bounding box center [461, 57] width 750 height 1766
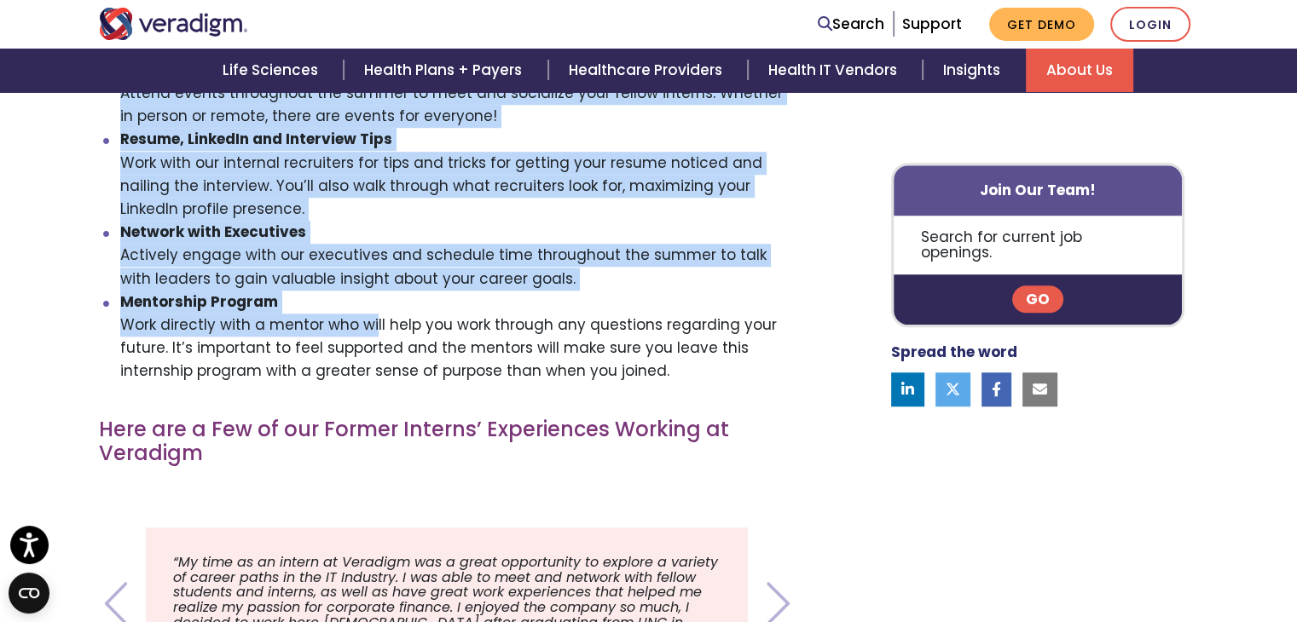
click at [315, 291] on li "Mentorship Program Work directly with a mentor who will help you work through a…" at bounding box center [457, 337] width 675 height 93
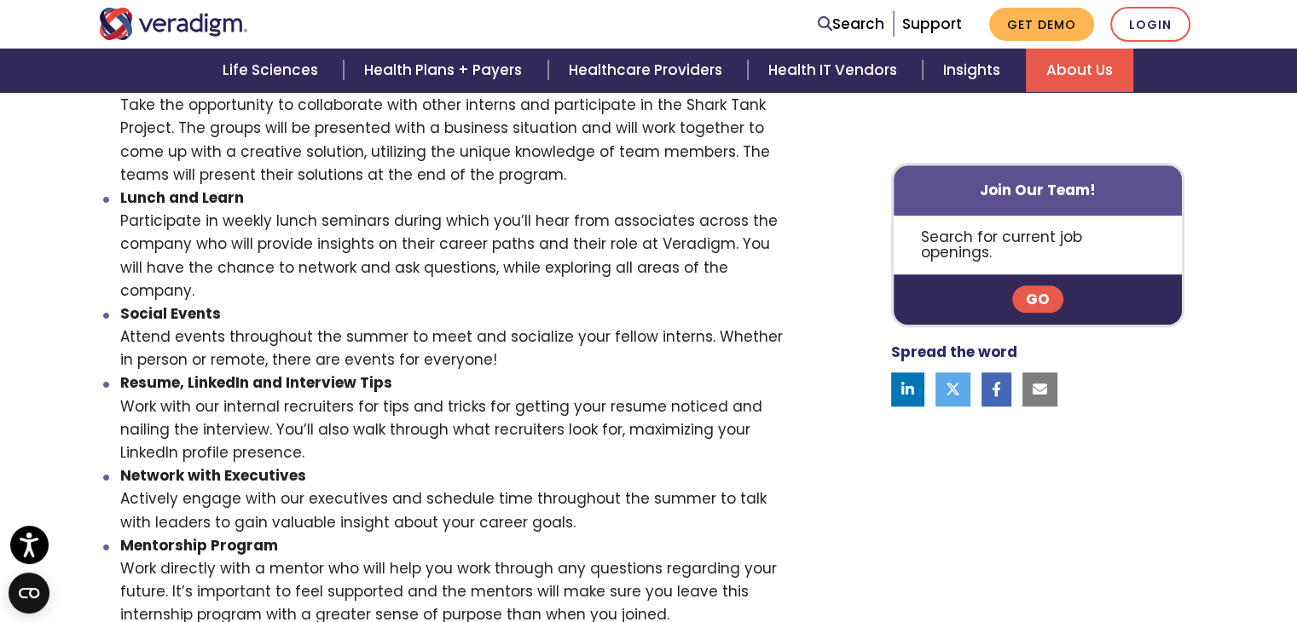
scroll to position [1156, 0]
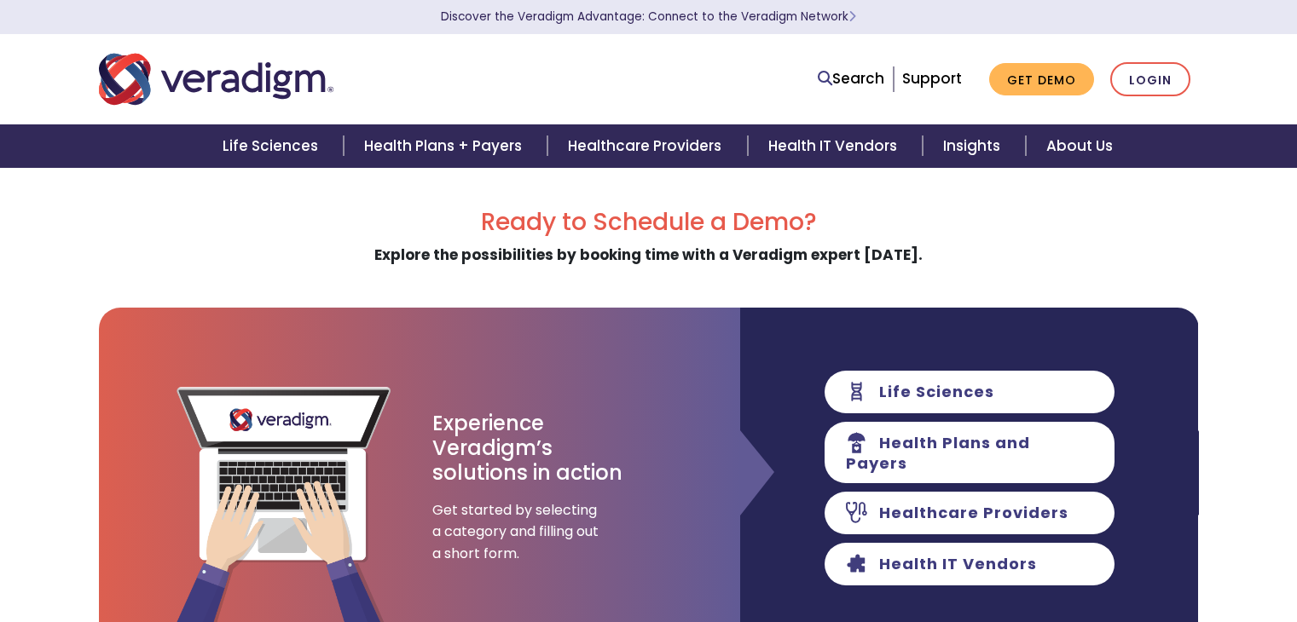
scroll to position [273, 0]
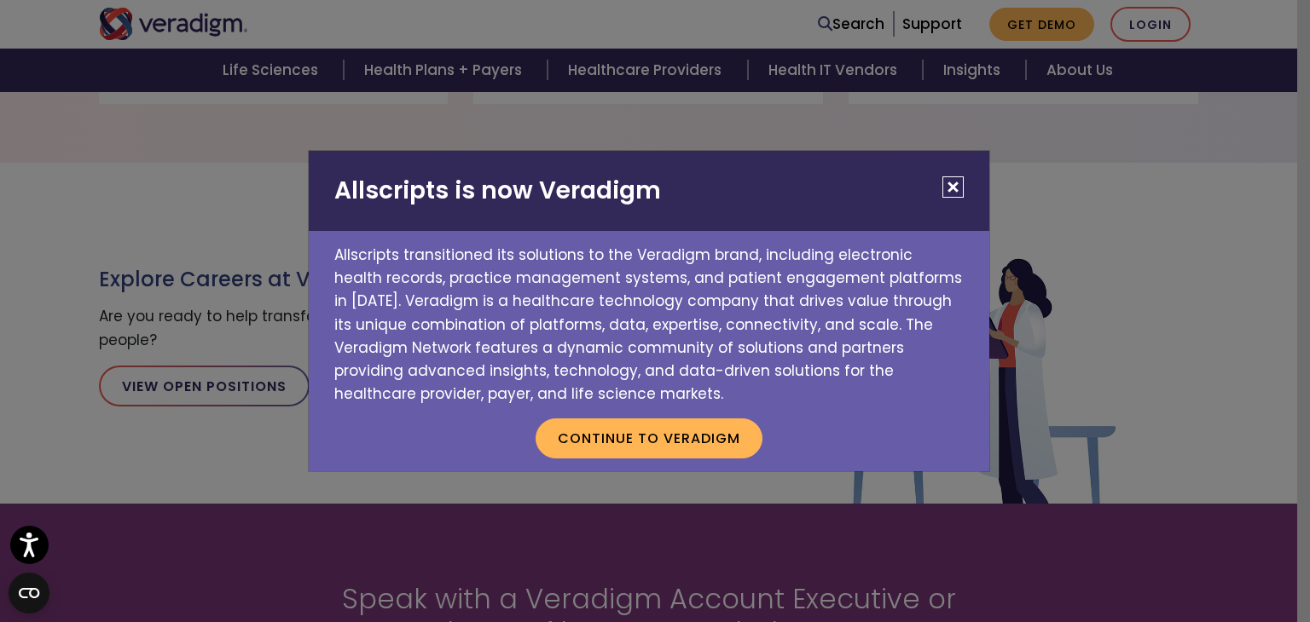
scroll to position [1876, 0]
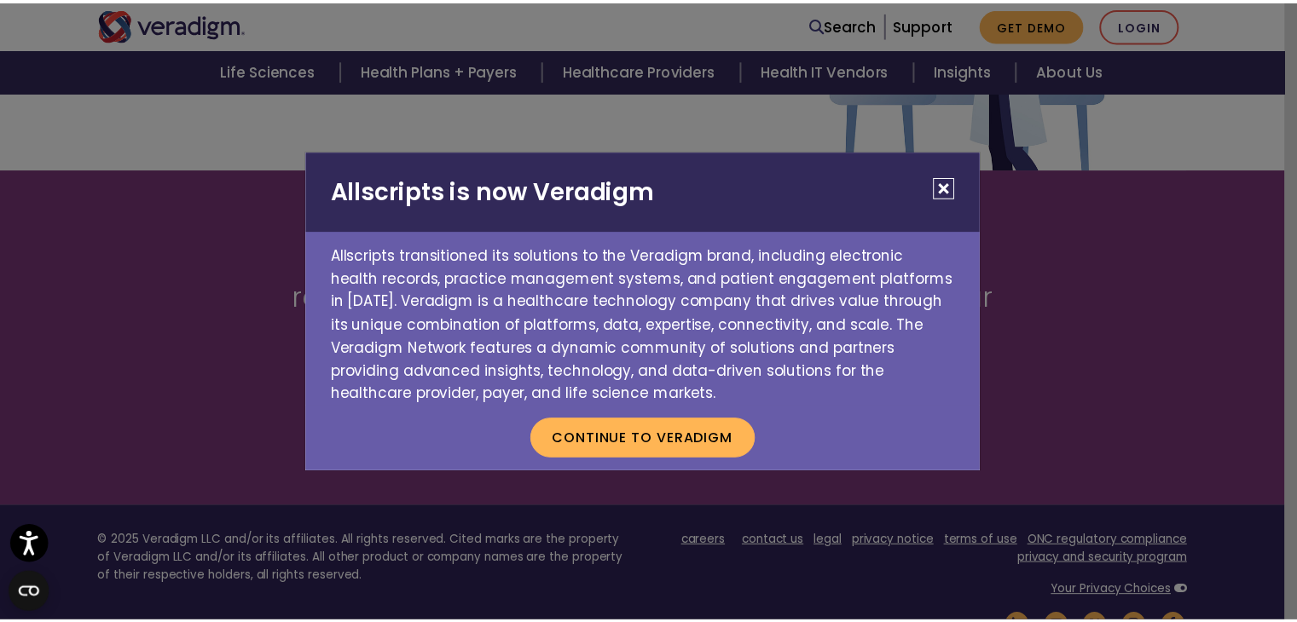
scroll to position [186, 0]
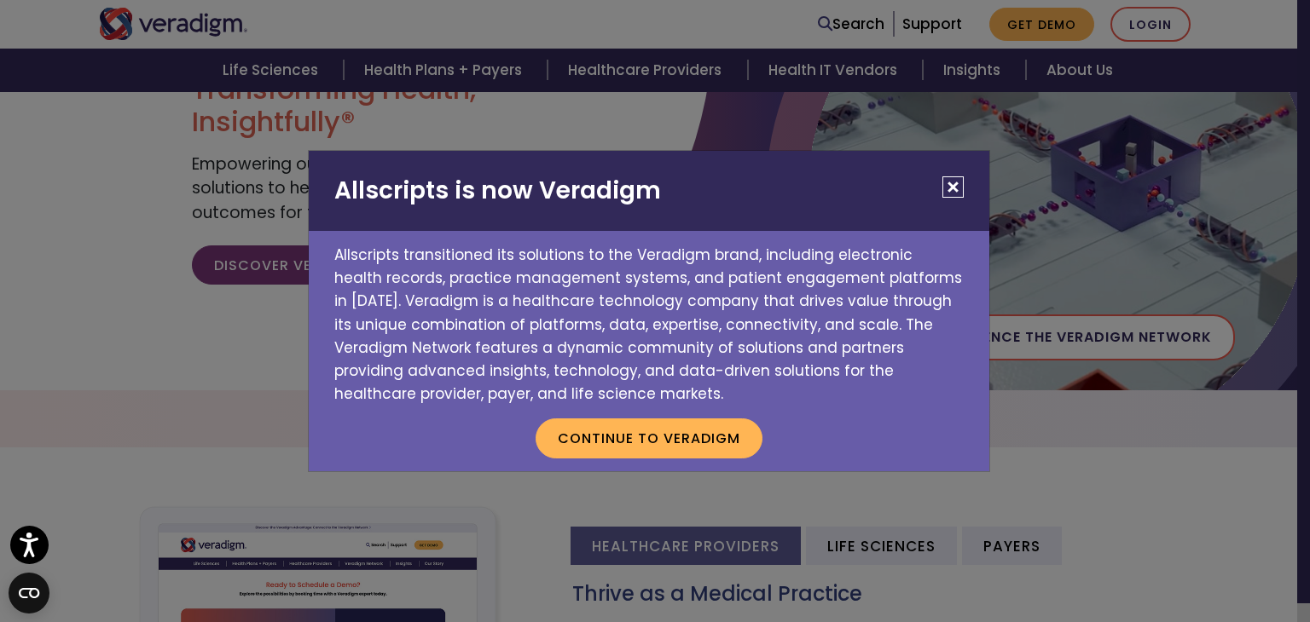
click at [959, 196] on button "Close" at bounding box center [952, 186] width 21 height 21
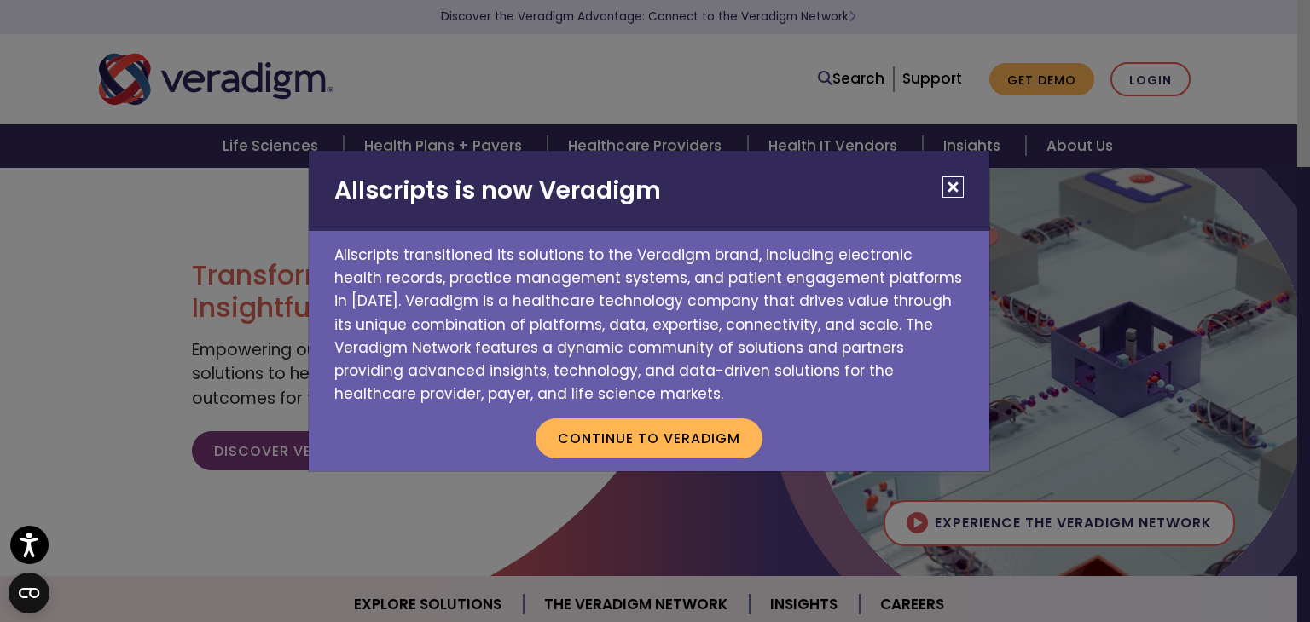
click at [956, 187] on button "Close" at bounding box center [952, 186] width 21 height 21
